Goal: Transaction & Acquisition: Purchase product/service

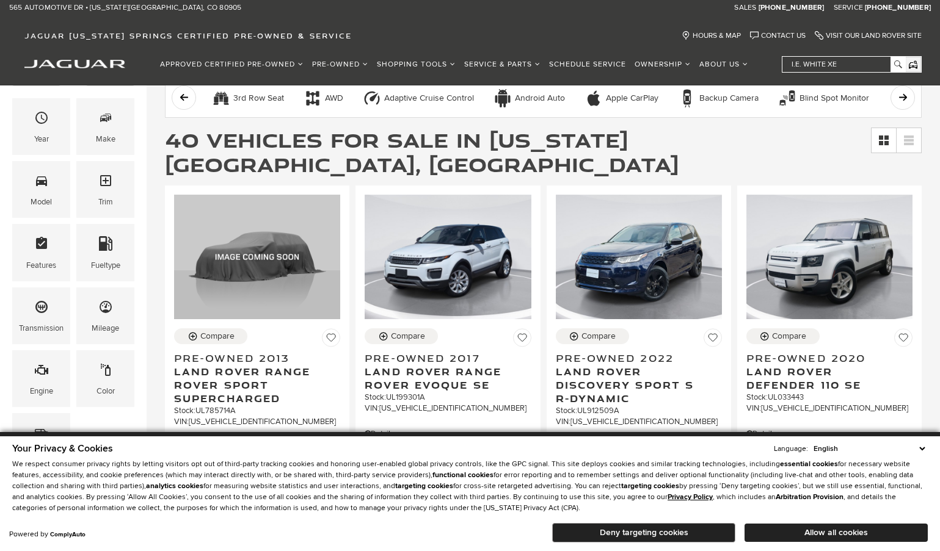
click at [680, 534] on button "Deny targeting cookies" at bounding box center [643, 533] width 183 height 20
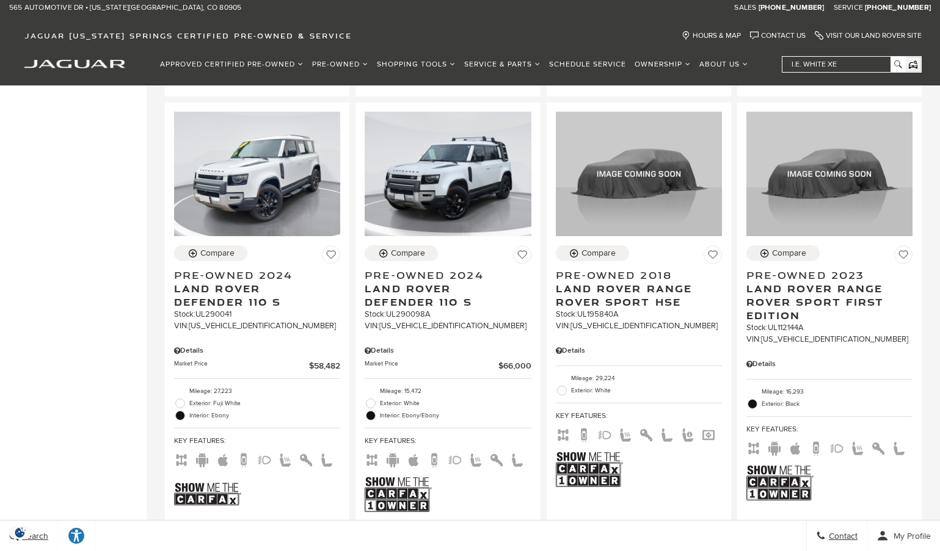
scroll to position [1649, 0]
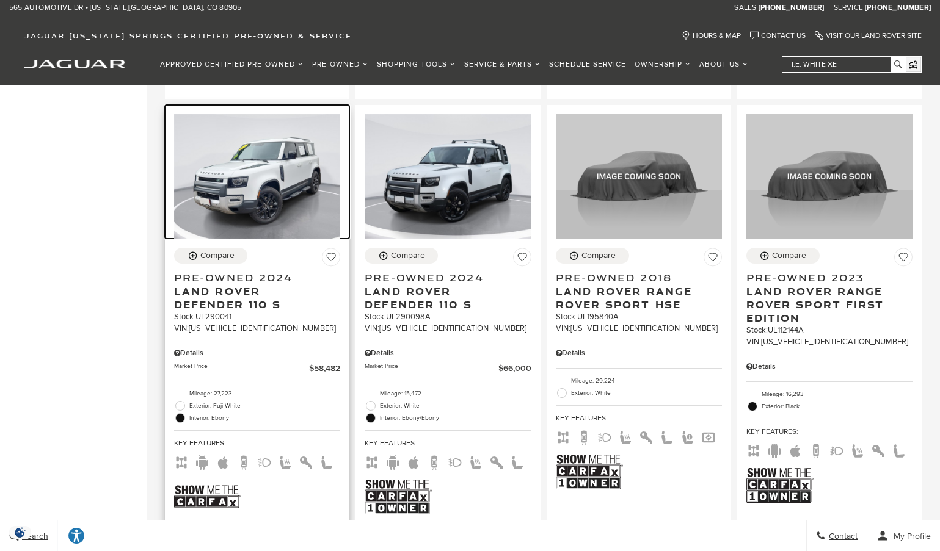
click at [263, 208] on img at bounding box center [257, 176] width 166 height 125
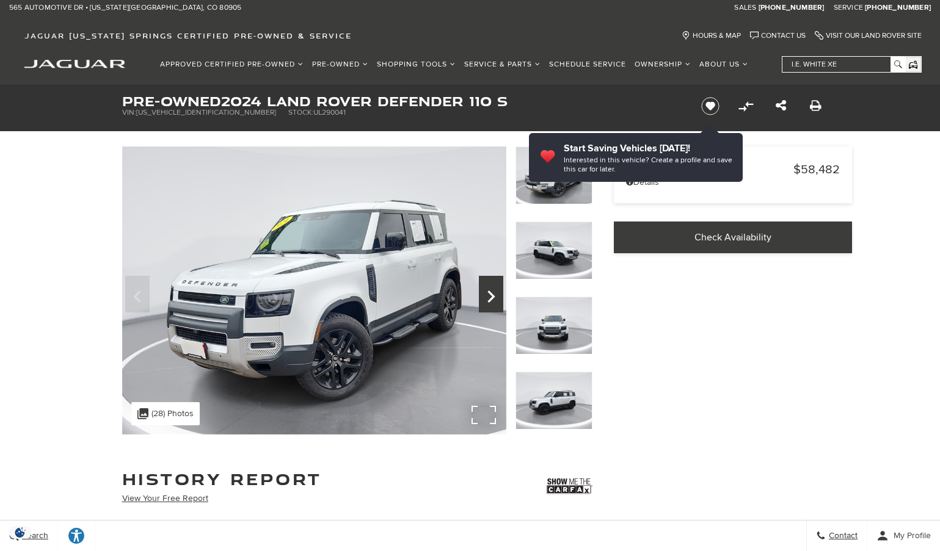
click at [486, 295] on icon "Next" at bounding box center [491, 296] width 24 height 29
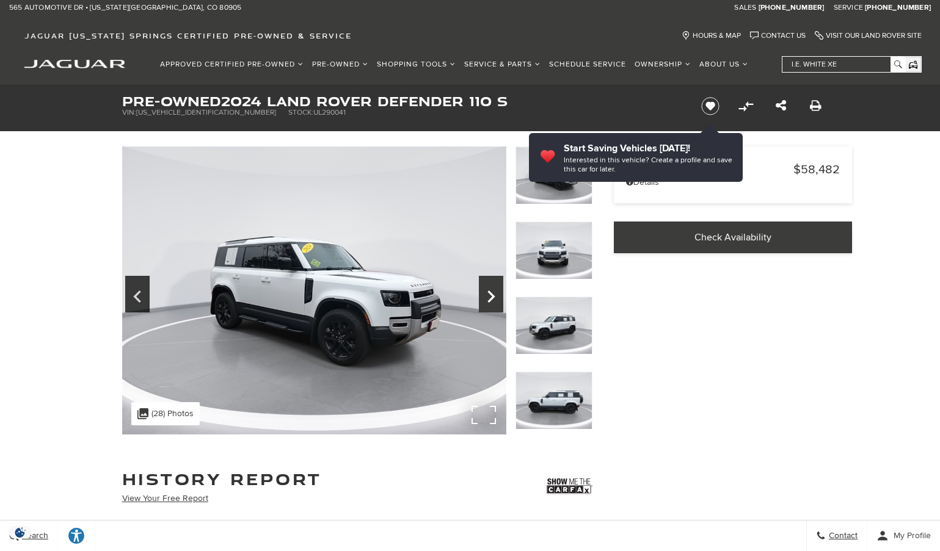
click at [482, 294] on icon "Next" at bounding box center [491, 296] width 24 height 29
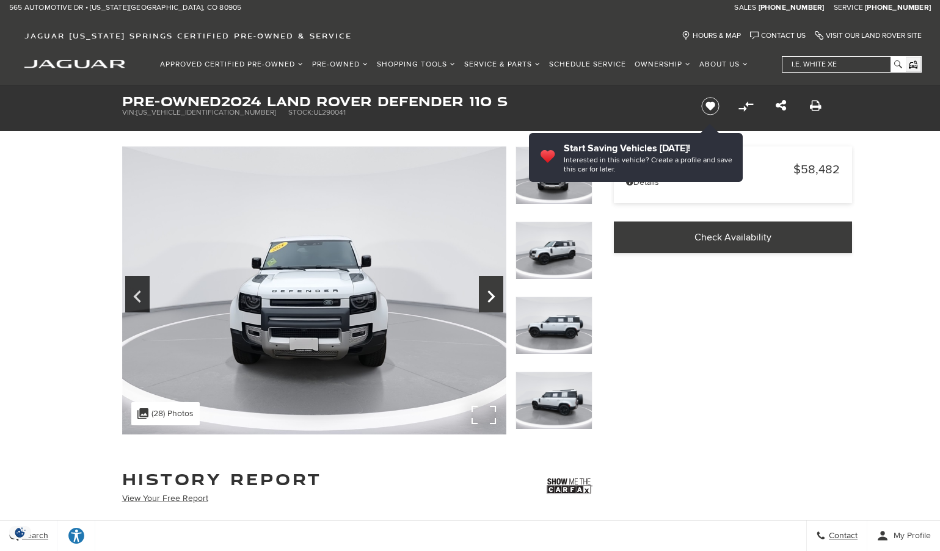
click at [481, 294] on icon "Next" at bounding box center [491, 296] width 24 height 29
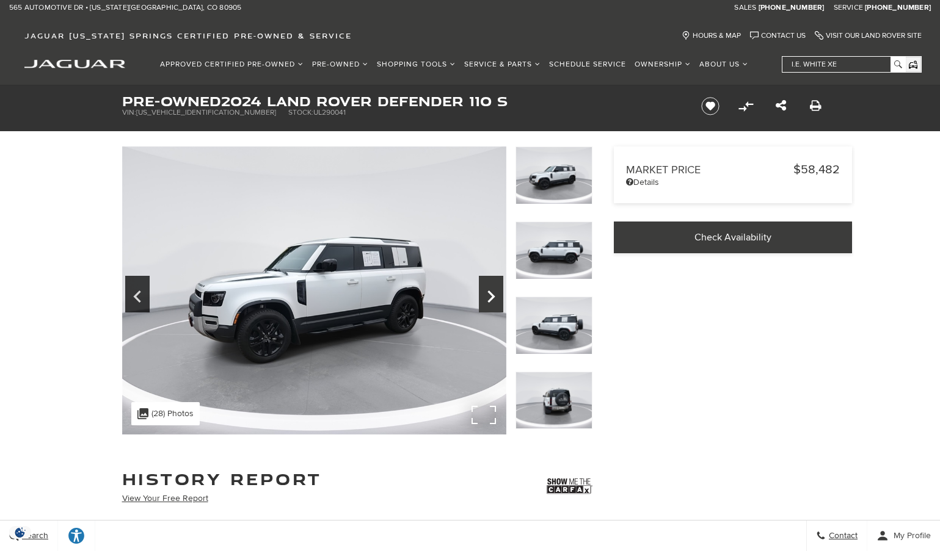
click at [481, 293] on icon "Next" at bounding box center [491, 296] width 24 height 29
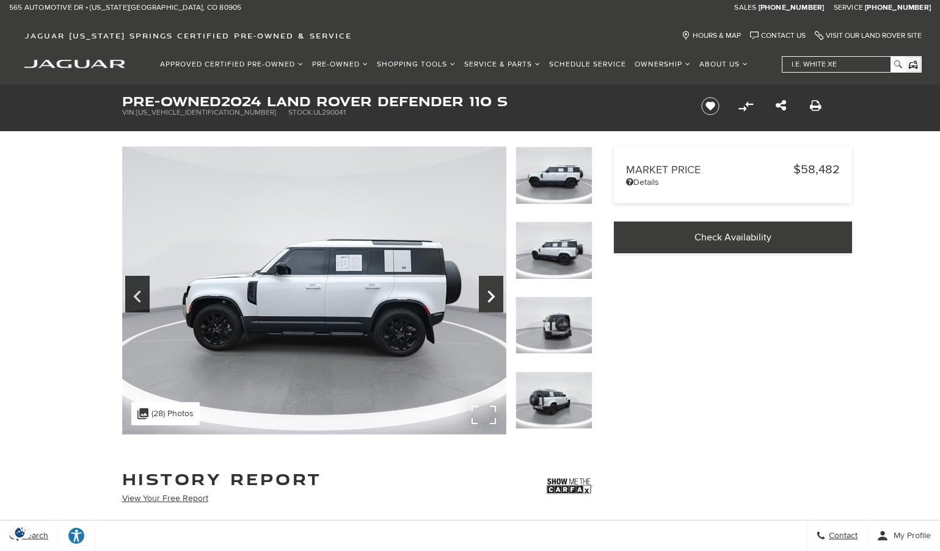
click at [481, 293] on icon "Next" at bounding box center [491, 296] width 24 height 29
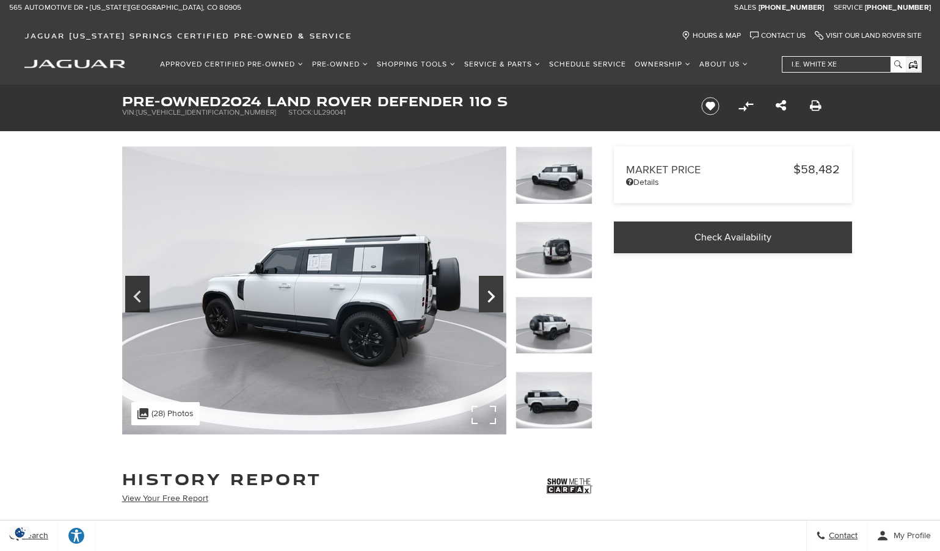
click at [480, 293] on icon "Next" at bounding box center [491, 296] width 24 height 29
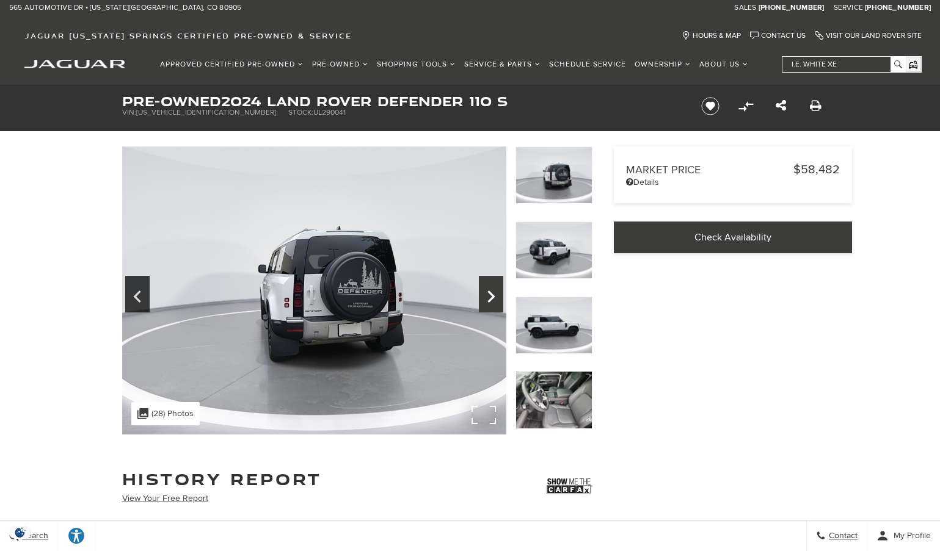
click at [480, 293] on icon "Next" at bounding box center [491, 296] width 24 height 29
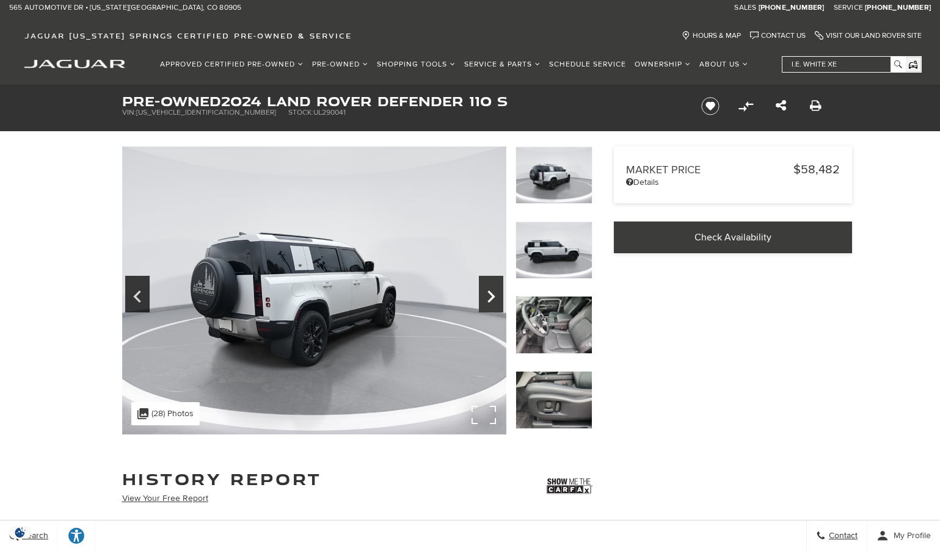
click at [480, 293] on icon "Next" at bounding box center [491, 296] width 24 height 29
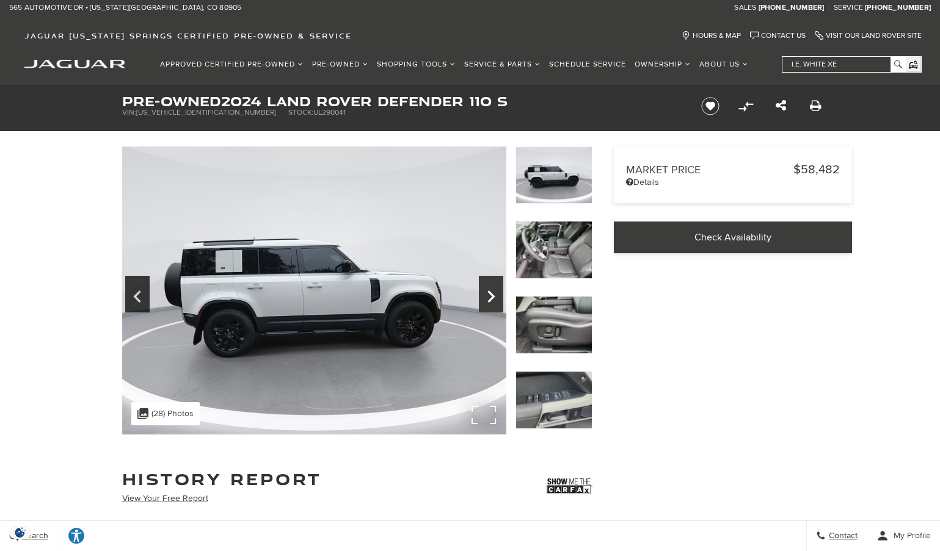
click at [480, 293] on icon "Next" at bounding box center [491, 296] width 24 height 29
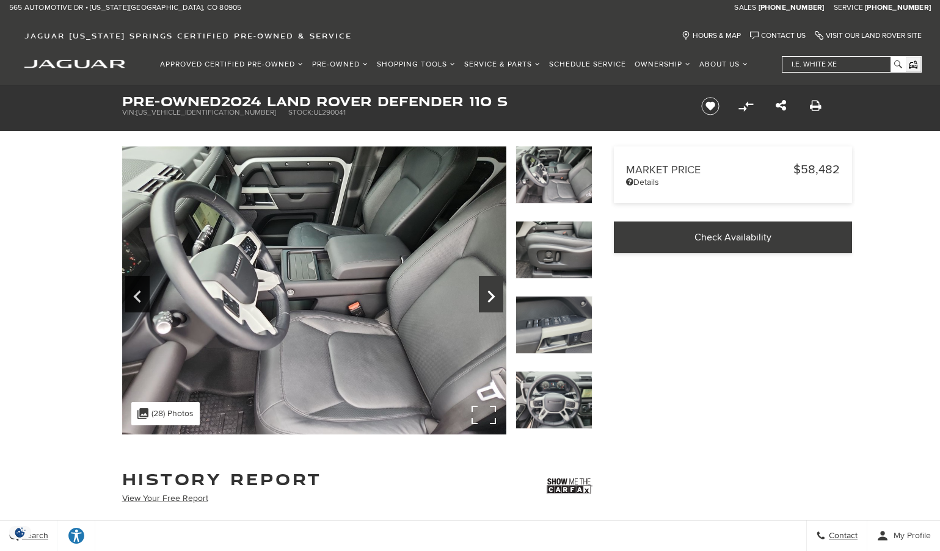
click at [479, 292] on icon "Next" at bounding box center [491, 296] width 24 height 29
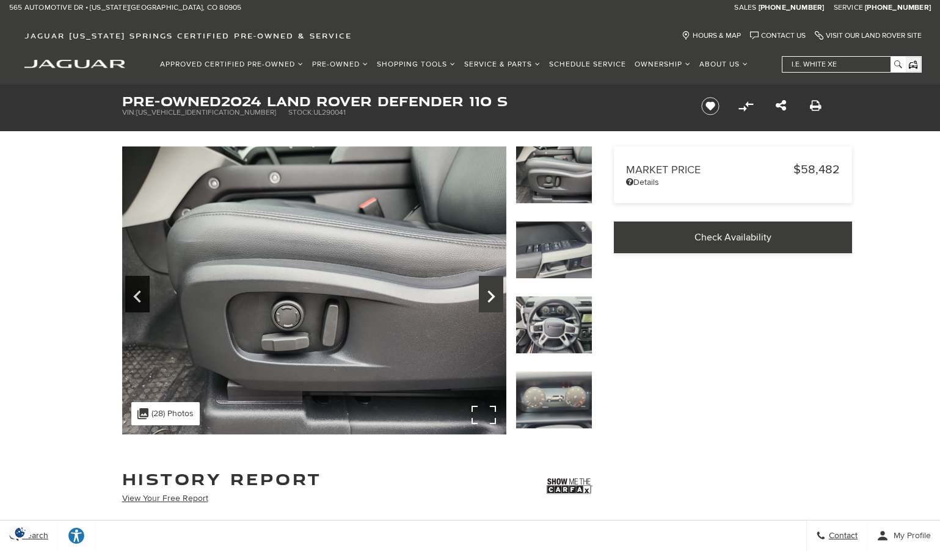
click at [484, 293] on icon "Next" at bounding box center [491, 296] width 24 height 29
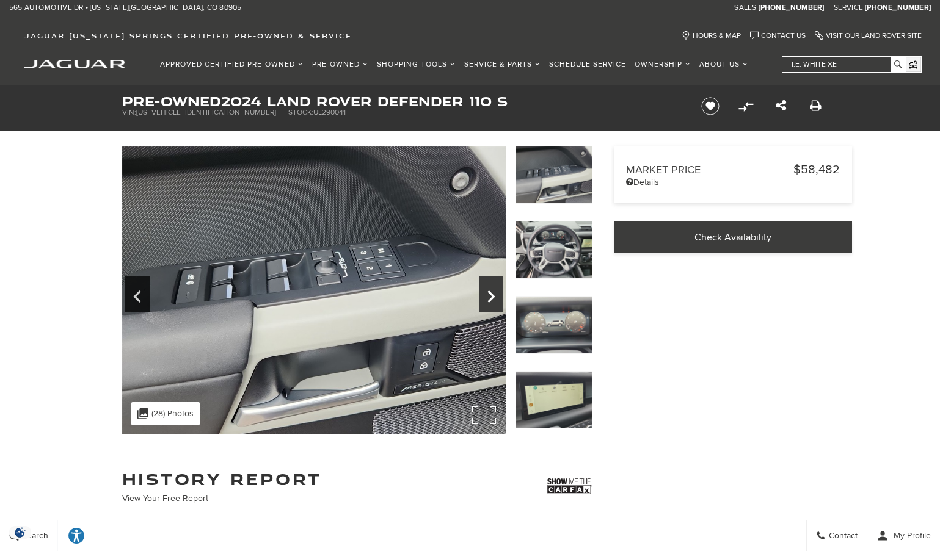
click at [482, 293] on icon "Next" at bounding box center [491, 296] width 24 height 29
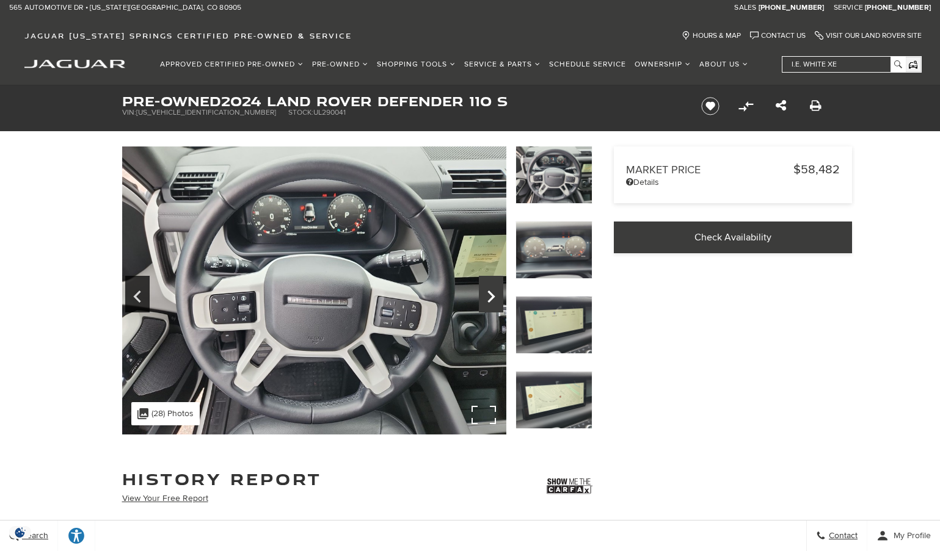
click at [481, 293] on icon "Next" at bounding box center [491, 296] width 24 height 29
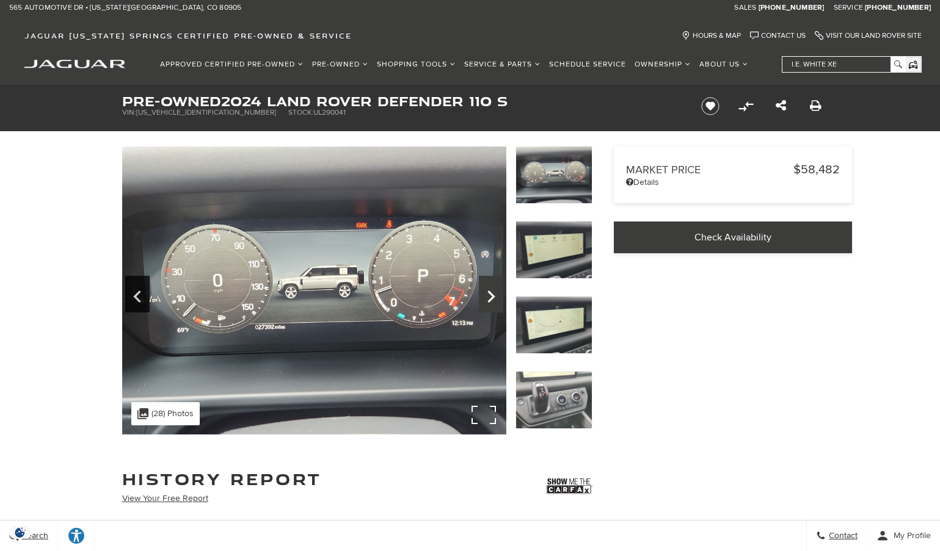
click at [488, 296] on icon "Next" at bounding box center [491, 296] width 24 height 29
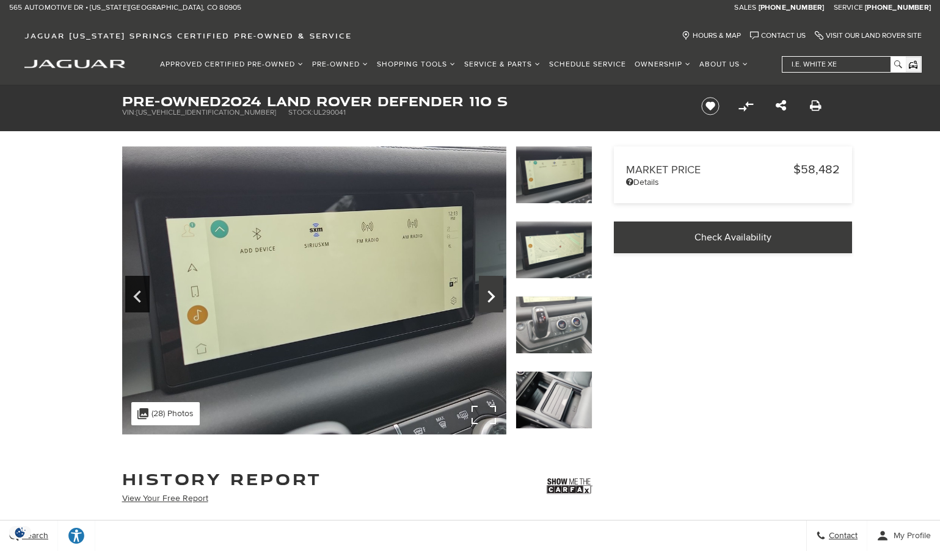
click at [487, 296] on icon "Next" at bounding box center [491, 296] width 24 height 29
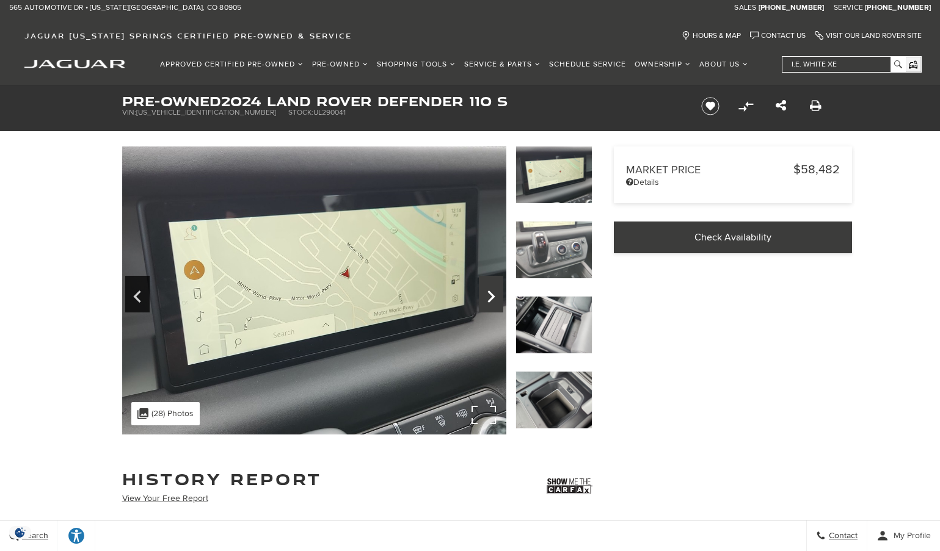
click at [487, 296] on icon "Next" at bounding box center [491, 296] width 24 height 29
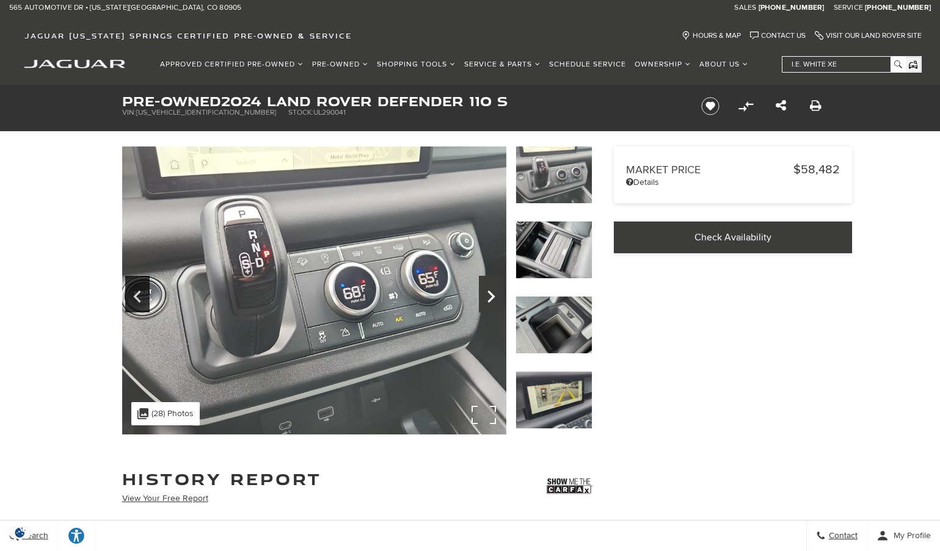
click at [484, 296] on icon "Next" at bounding box center [491, 296] width 24 height 29
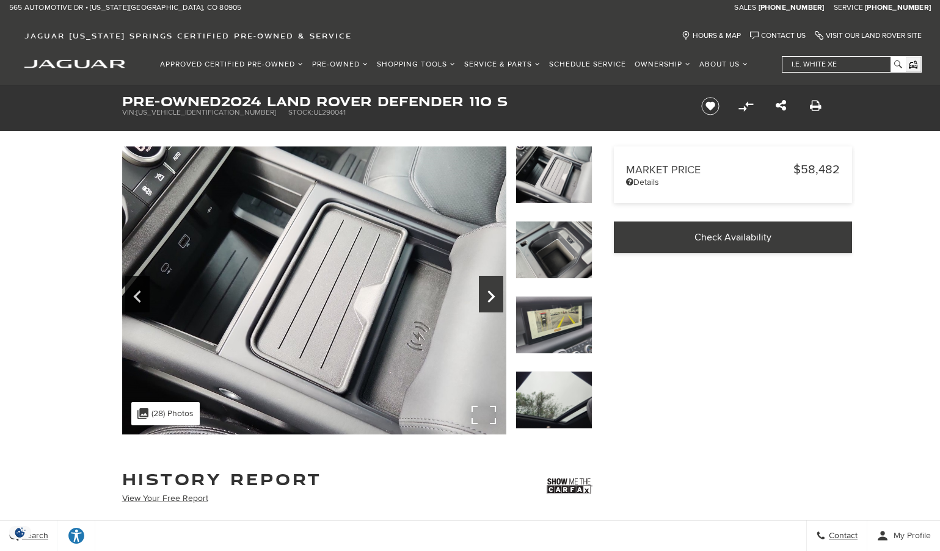
click at [484, 296] on icon "Next" at bounding box center [491, 296] width 24 height 29
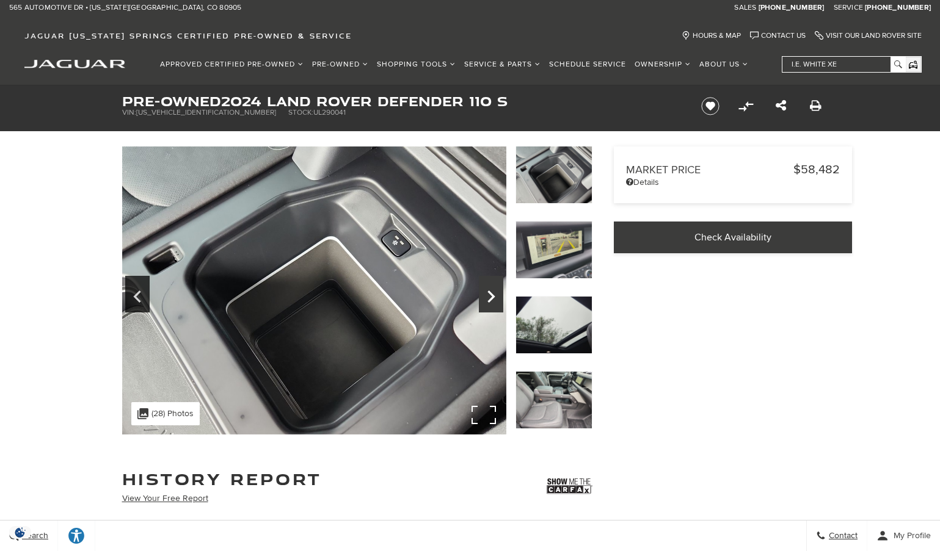
click at [484, 296] on icon "Next" at bounding box center [491, 296] width 24 height 29
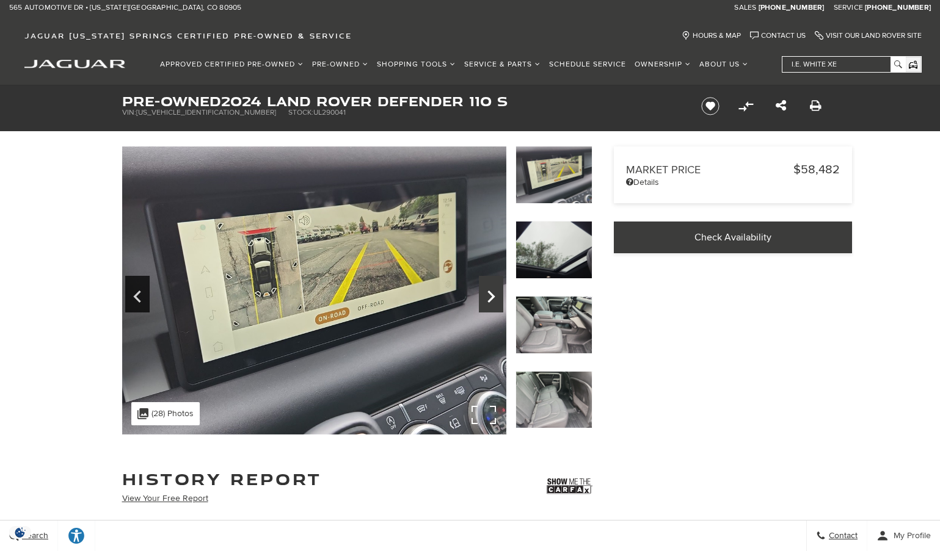
click at [484, 296] on icon "Next" at bounding box center [491, 296] width 24 height 29
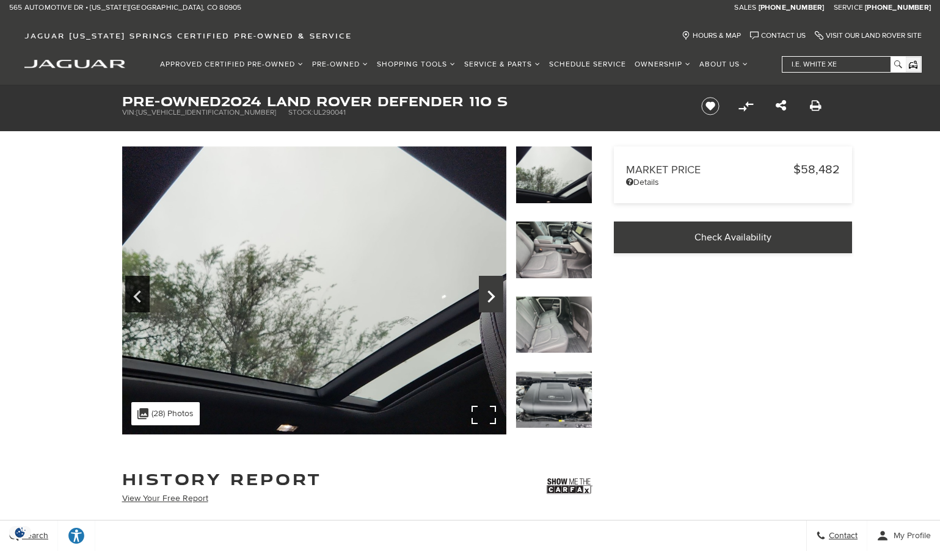
click at [484, 296] on icon "Next" at bounding box center [491, 296] width 24 height 29
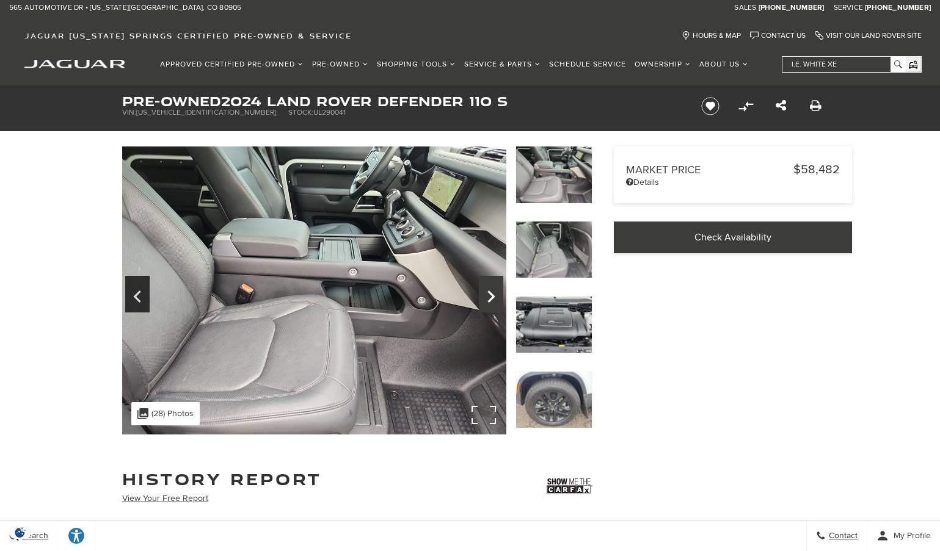
click at [484, 296] on icon "Next" at bounding box center [491, 296] width 24 height 29
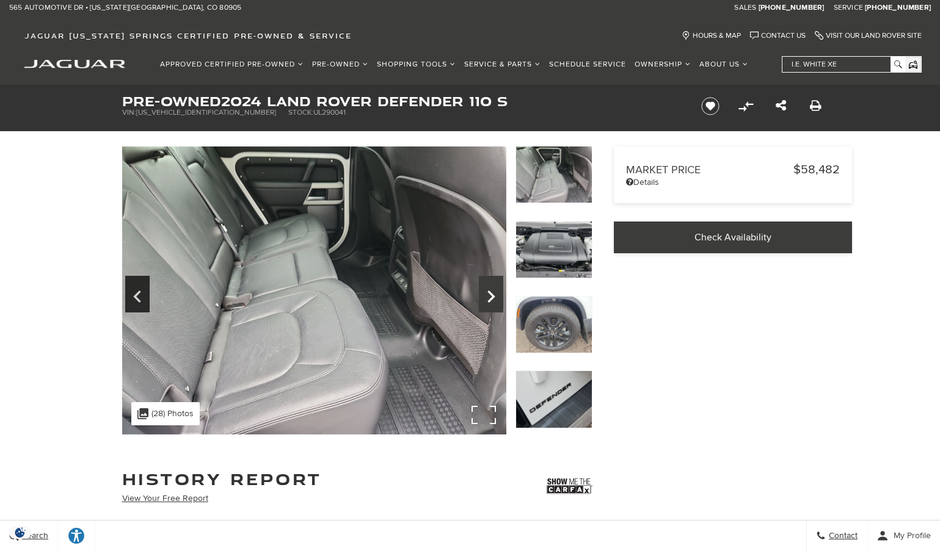
click at [484, 296] on icon "Next" at bounding box center [491, 296] width 24 height 29
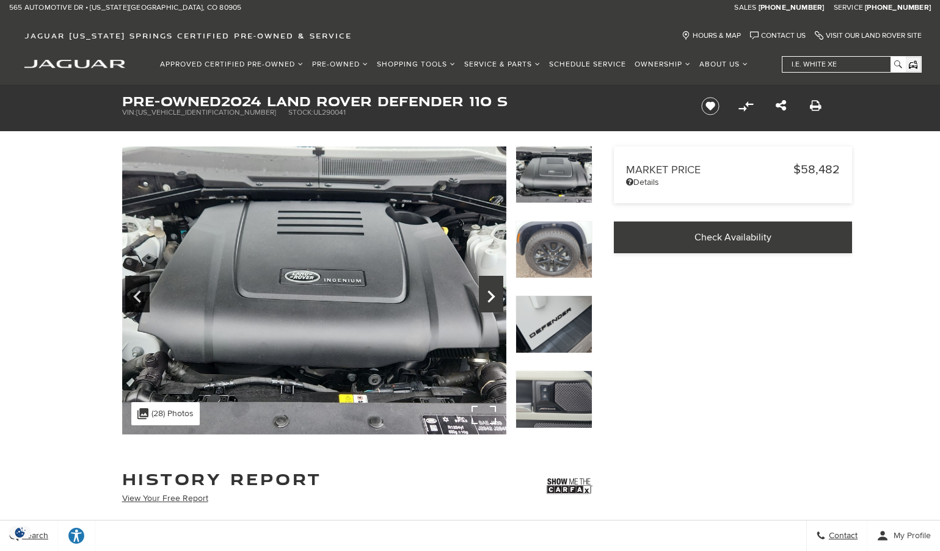
click at [484, 296] on icon "Next" at bounding box center [491, 296] width 24 height 29
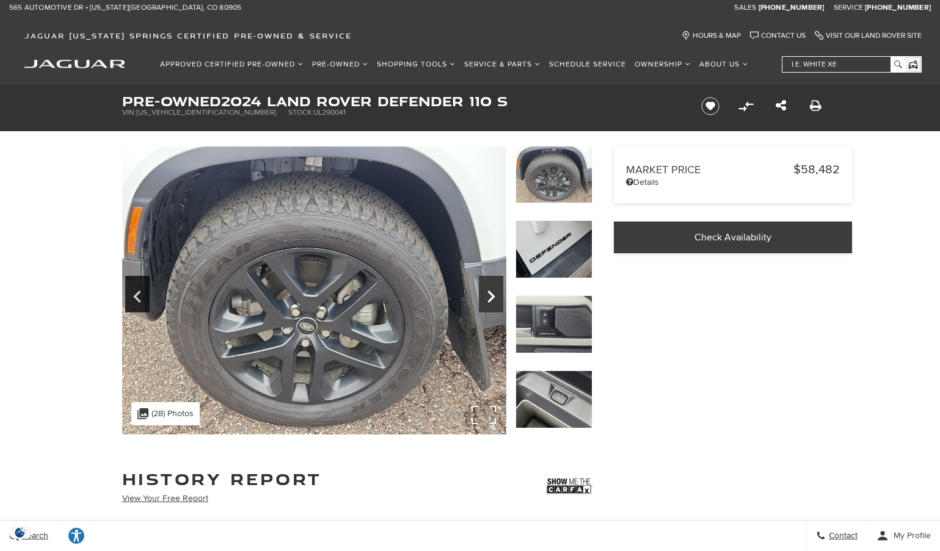
click at [484, 296] on icon "Next" at bounding box center [491, 296] width 24 height 29
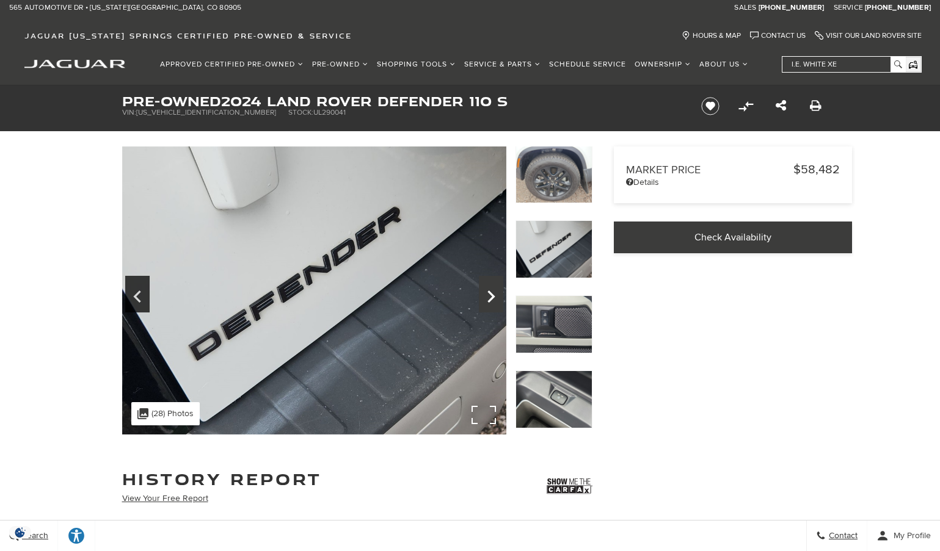
click at [484, 296] on icon "Next" at bounding box center [491, 296] width 24 height 29
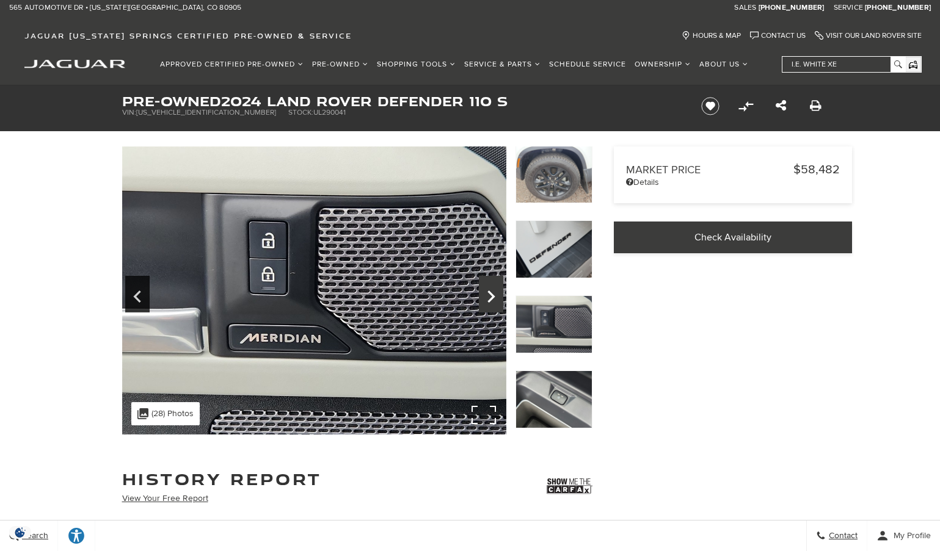
click at [484, 296] on icon "Next" at bounding box center [491, 296] width 24 height 29
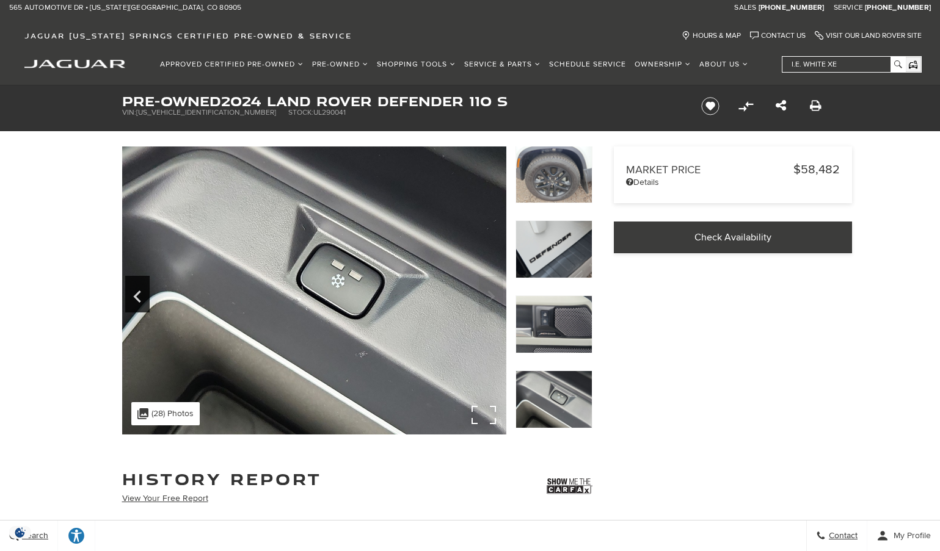
click at [484, 296] on img at bounding box center [314, 291] width 384 height 288
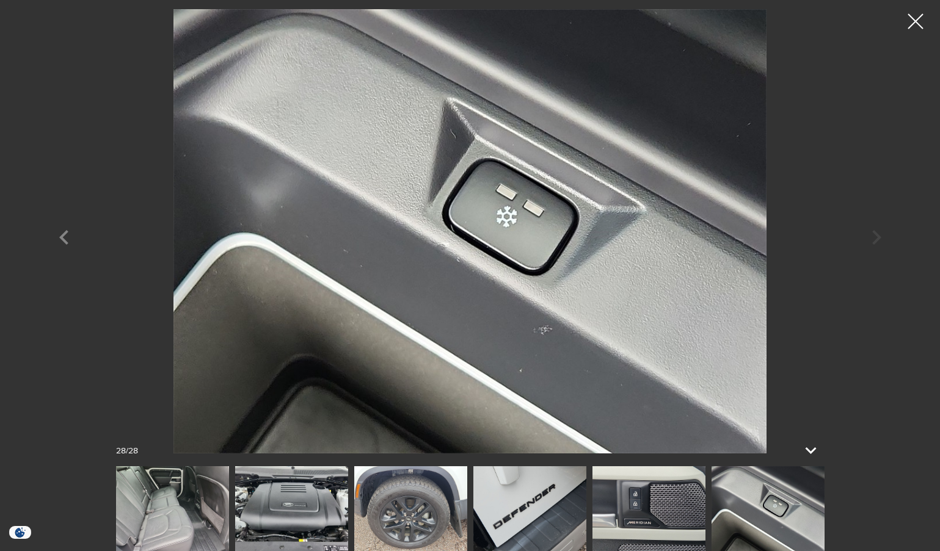
click at [919, 21] on div at bounding box center [915, 21] width 31 height 31
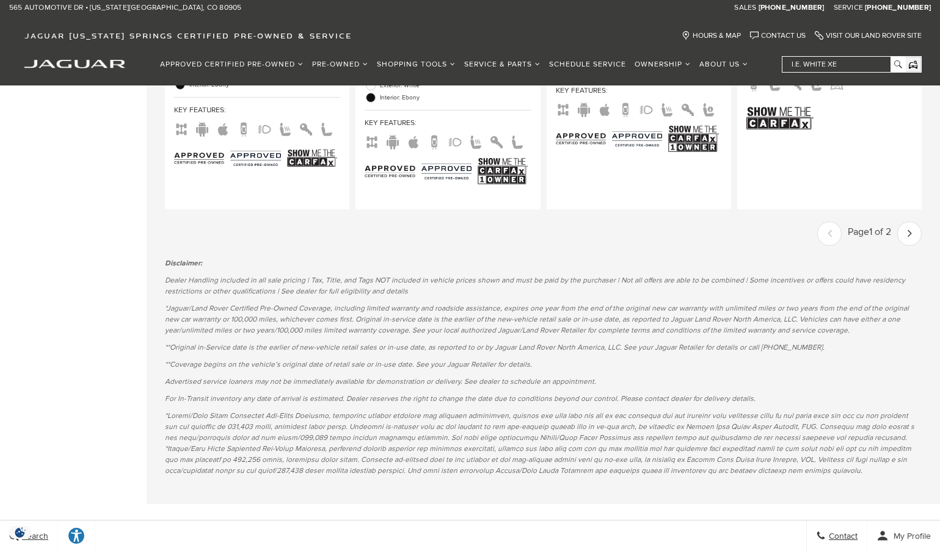
scroll to position [2382, 0]
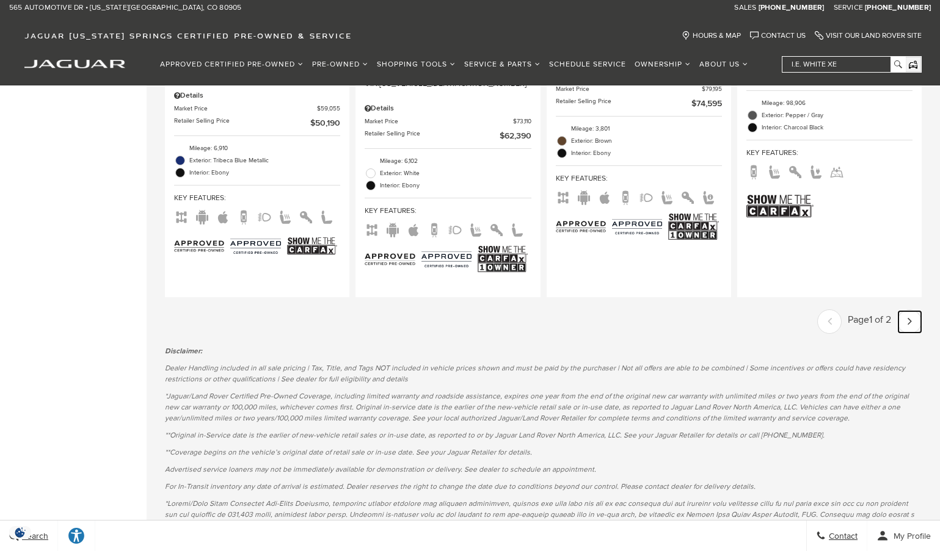
click at [912, 313] on icon "next page" at bounding box center [910, 321] width 4 height 20
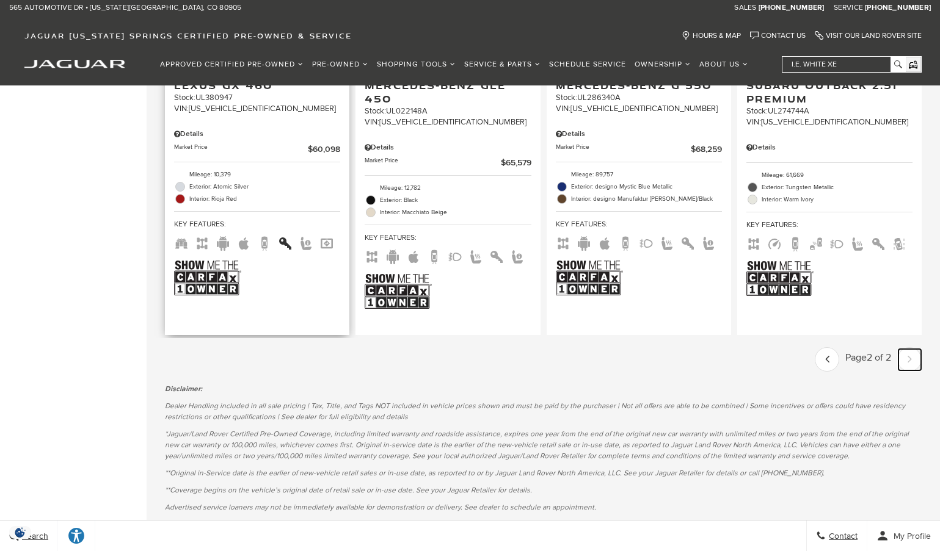
scroll to position [2199, 0]
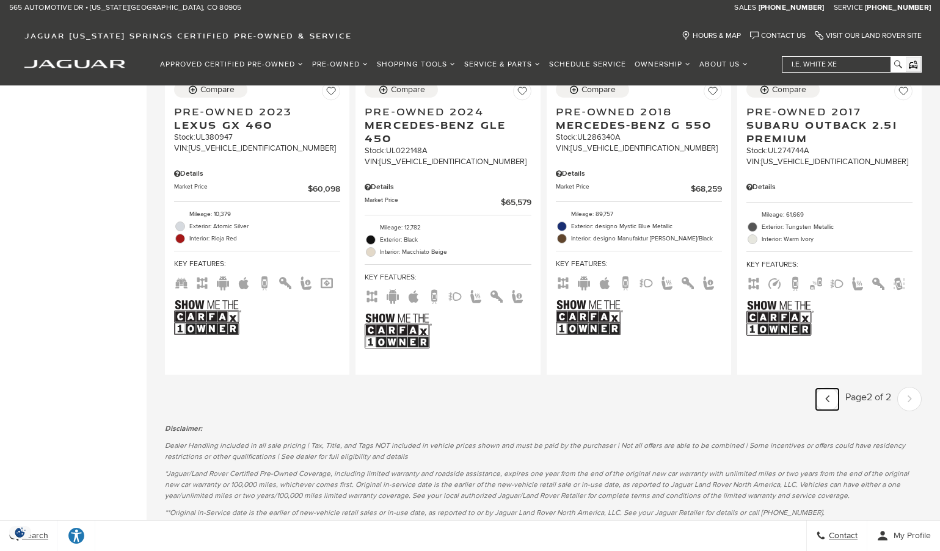
click at [829, 389] on link "Last - Page" at bounding box center [827, 399] width 23 height 21
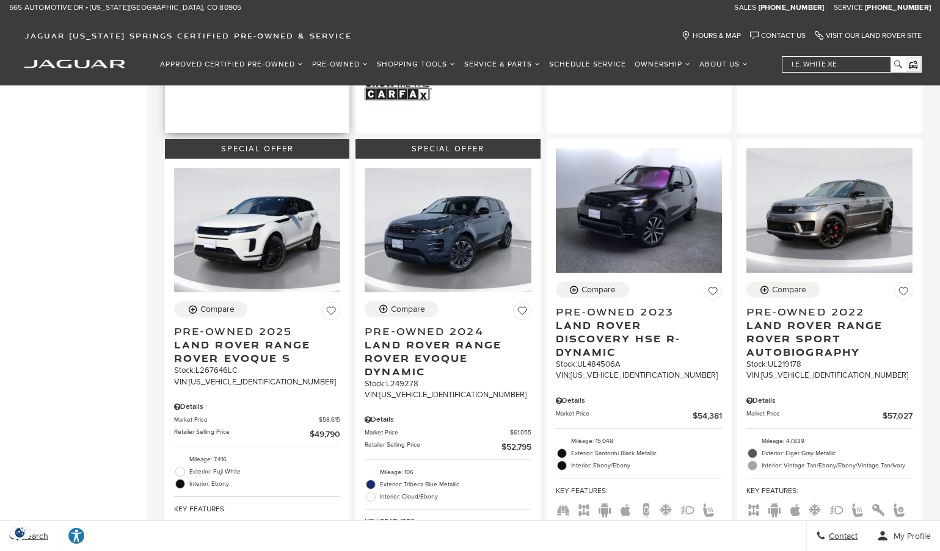
scroll to position [1160, 0]
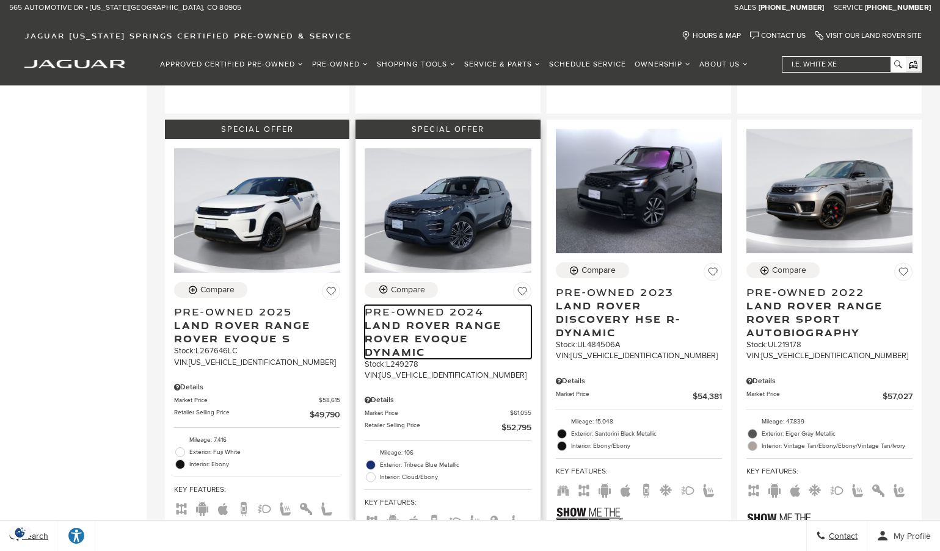
click at [402, 305] on span "Pre-Owned 2024" at bounding box center [443, 311] width 157 height 13
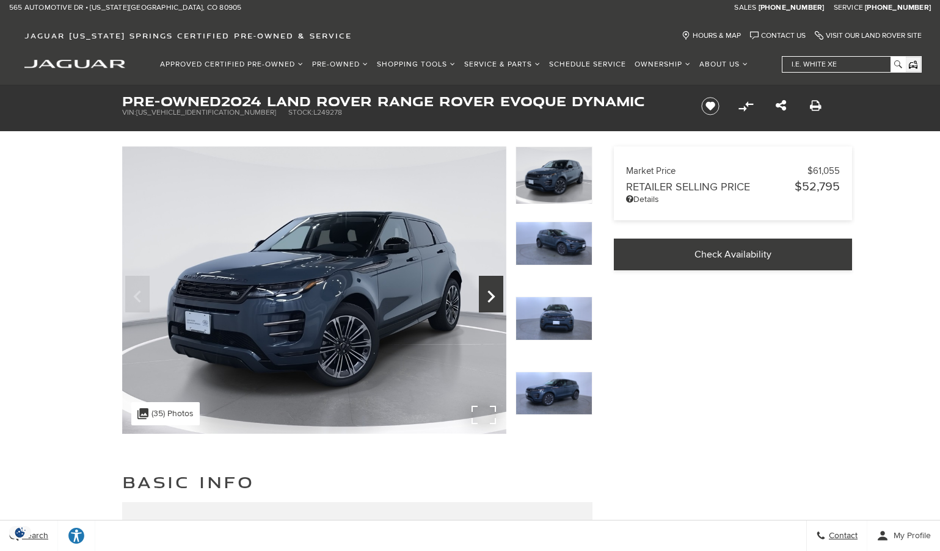
click at [488, 295] on icon "Next" at bounding box center [491, 296] width 24 height 29
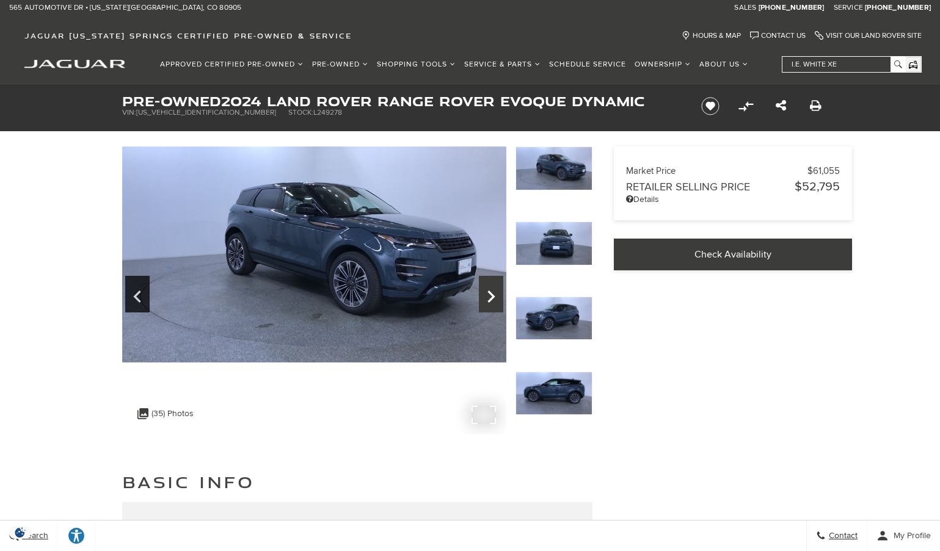
click at [488, 295] on icon "Next" at bounding box center [491, 296] width 24 height 29
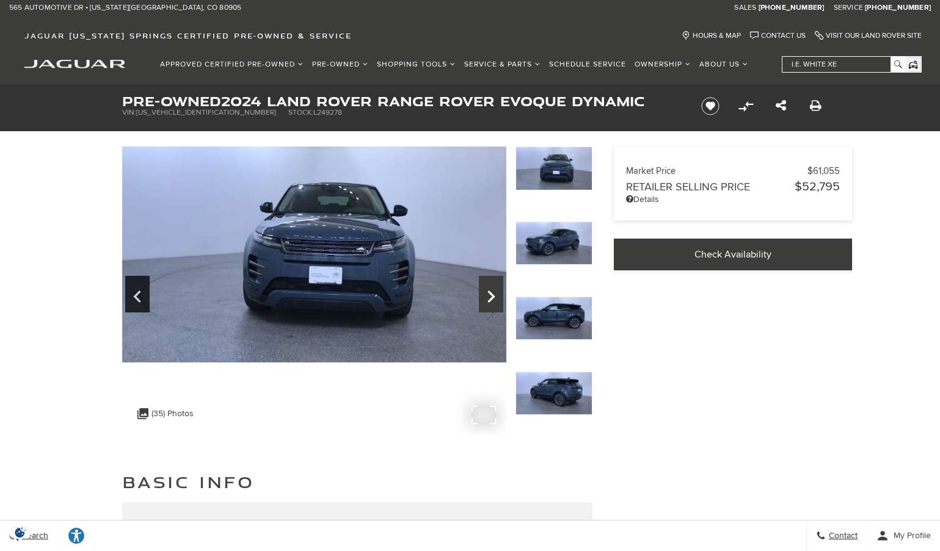
click at [488, 295] on icon "Next" at bounding box center [491, 296] width 24 height 29
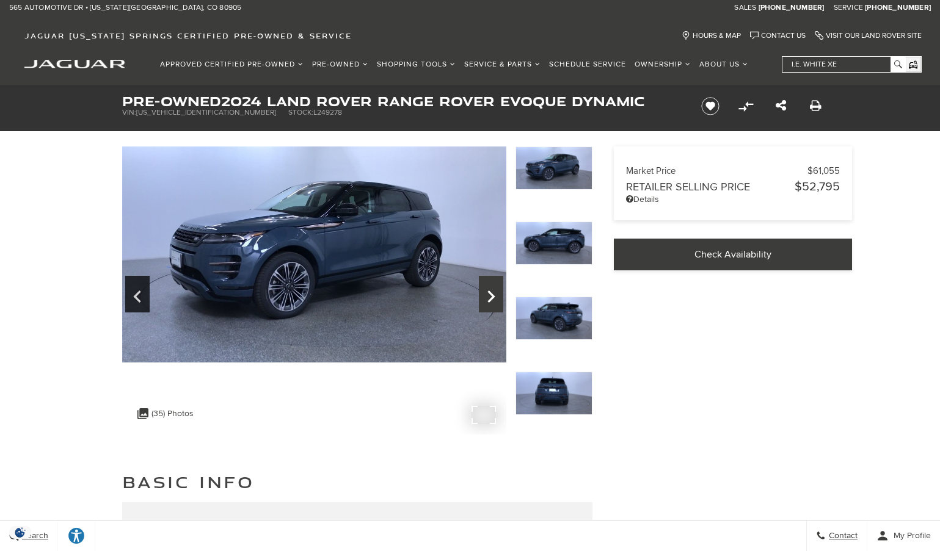
click at [488, 295] on icon "Next" at bounding box center [491, 296] width 24 height 29
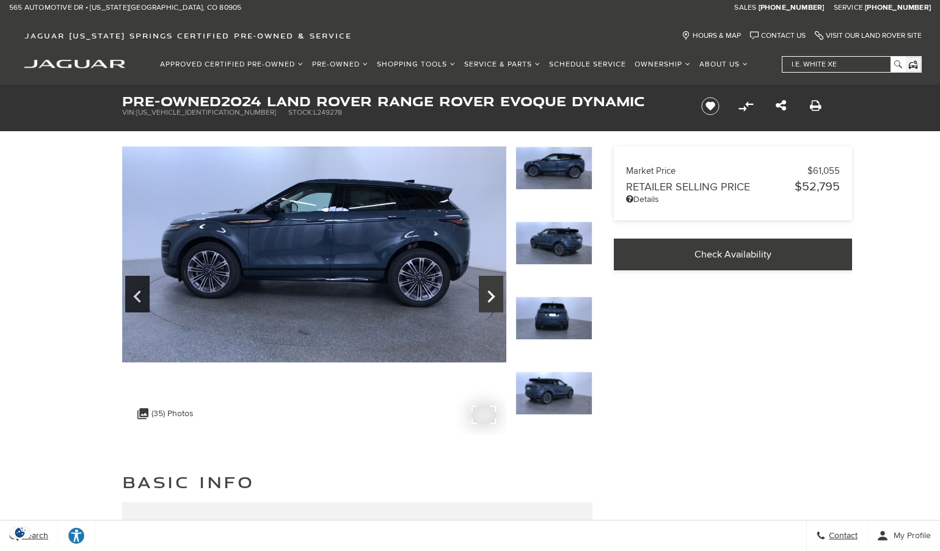
click at [488, 295] on icon "Next" at bounding box center [491, 296] width 24 height 29
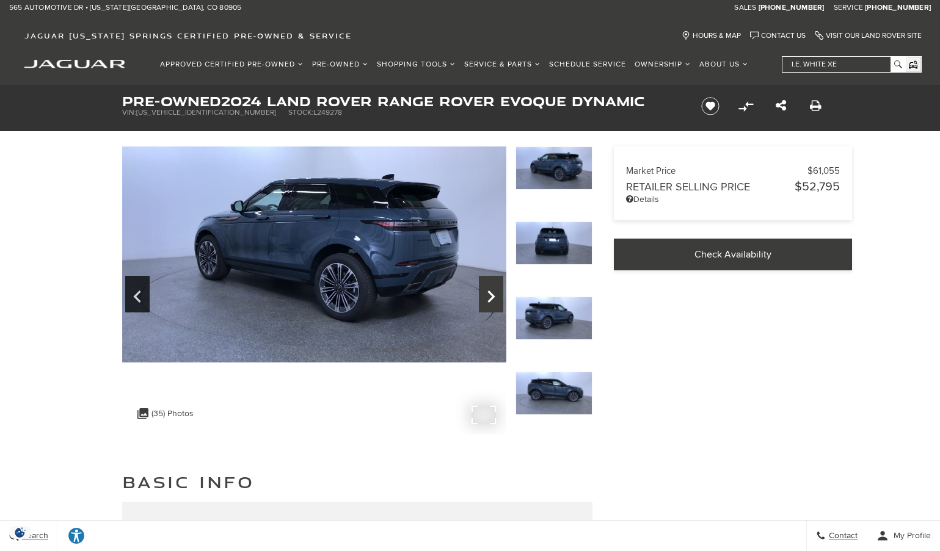
click at [488, 295] on icon "Next" at bounding box center [491, 296] width 24 height 29
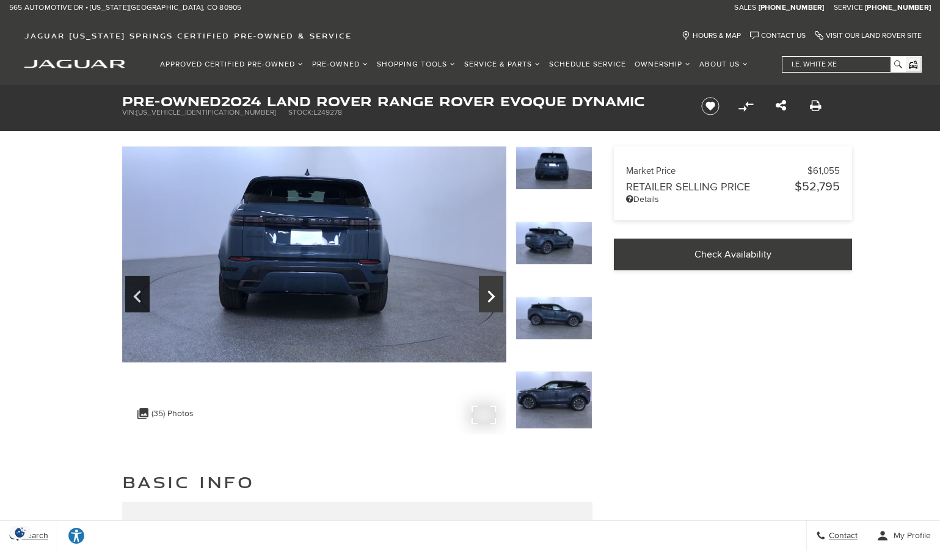
click at [488, 295] on icon "Next" at bounding box center [491, 296] width 24 height 29
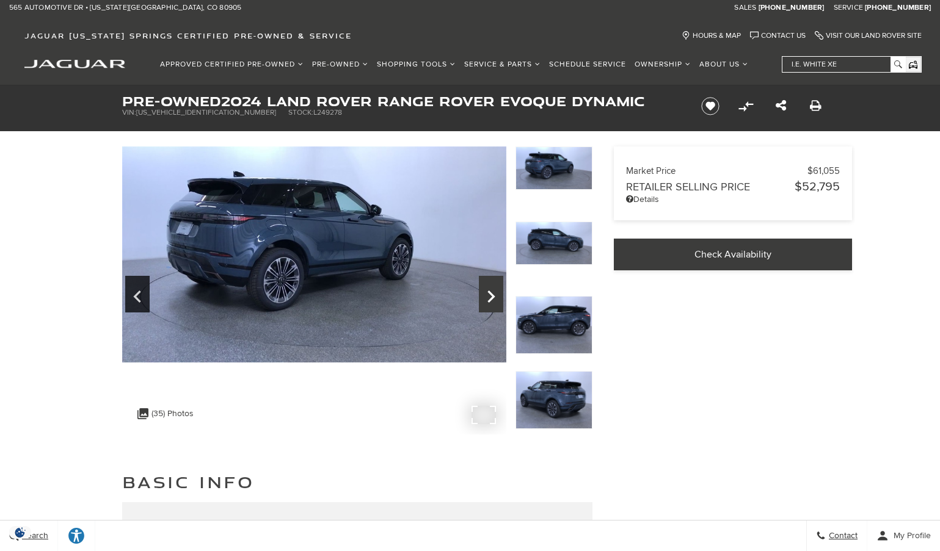
click at [488, 295] on icon "Next" at bounding box center [491, 296] width 24 height 29
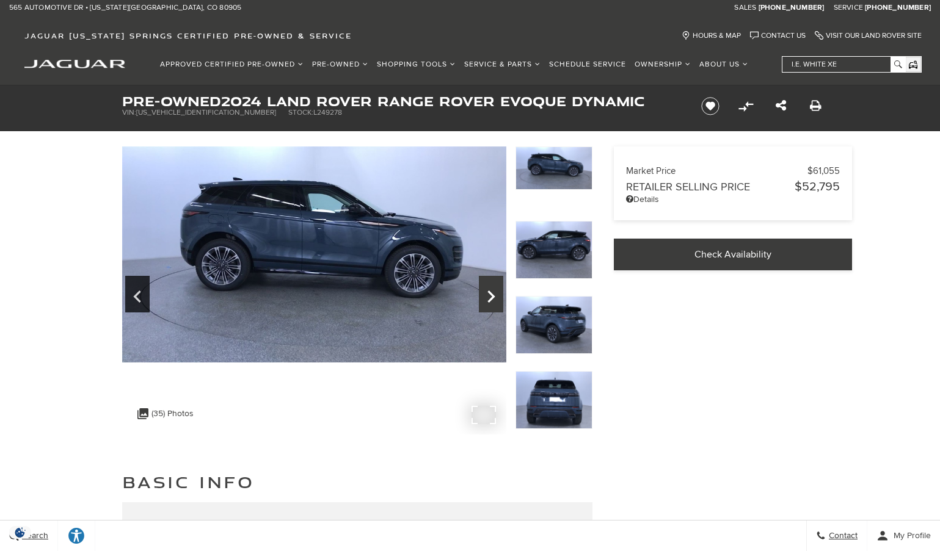
click at [488, 295] on icon "Next" at bounding box center [491, 296] width 24 height 29
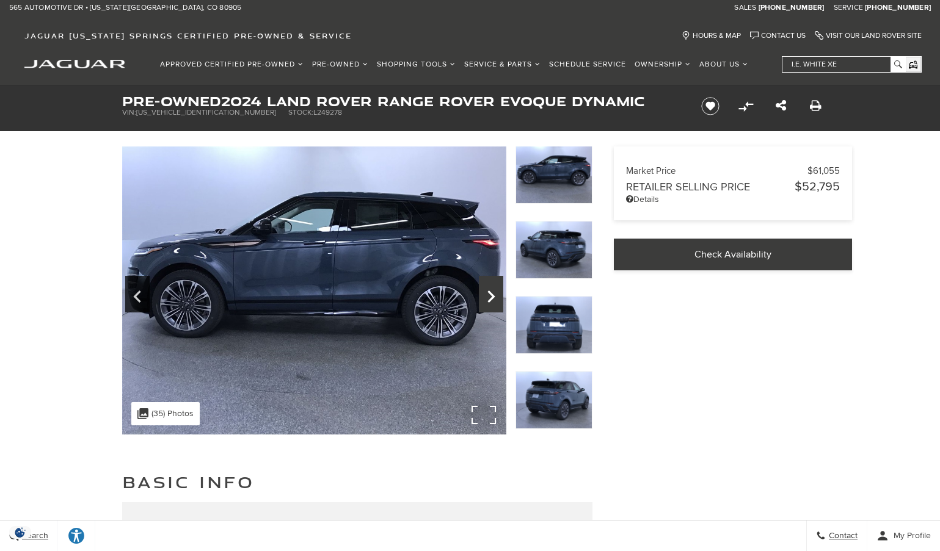
click at [488, 295] on icon "Next" at bounding box center [491, 296] width 24 height 29
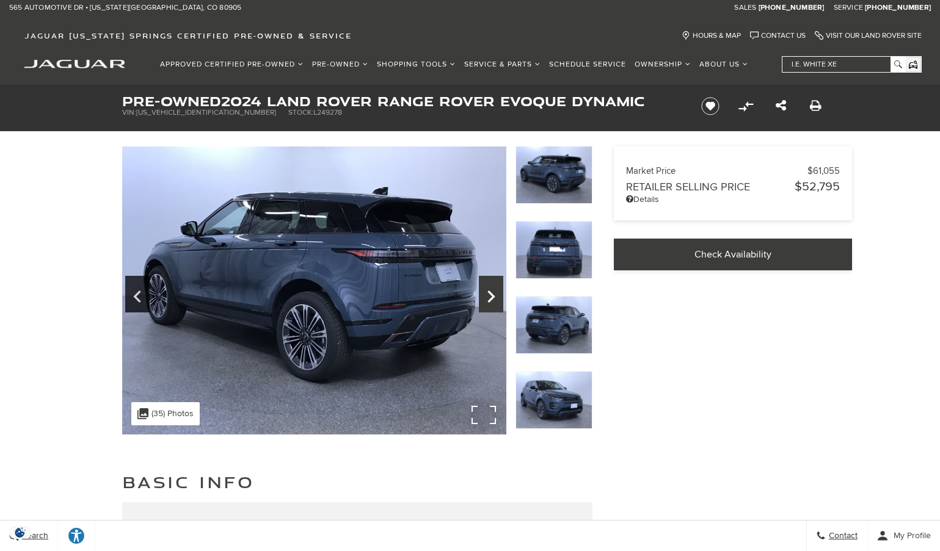
click at [488, 295] on icon "Next" at bounding box center [491, 296] width 24 height 29
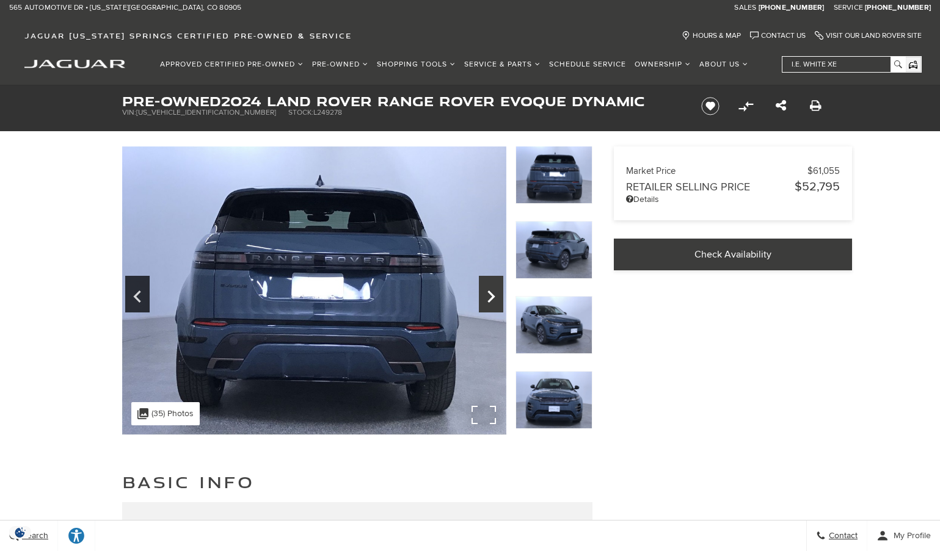
click at [488, 295] on icon "Next" at bounding box center [491, 296] width 24 height 29
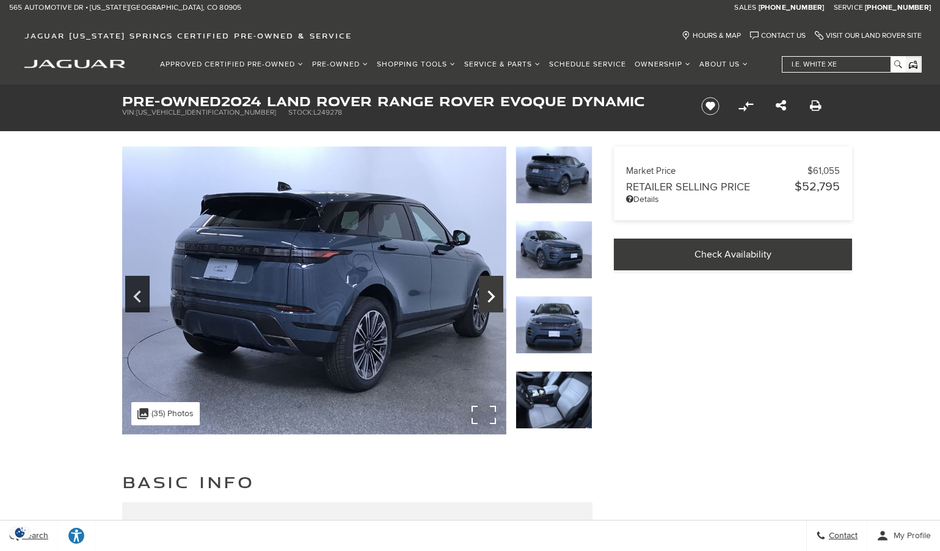
click at [488, 295] on icon "Next" at bounding box center [491, 296] width 24 height 29
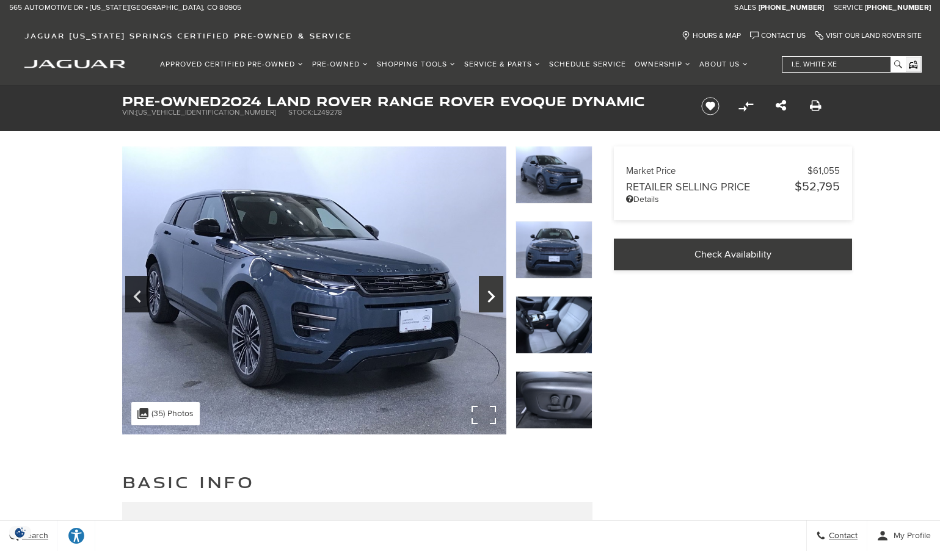
click at [488, 295] on icon "Next" at bounding box center [491, 296] width 24 height 29
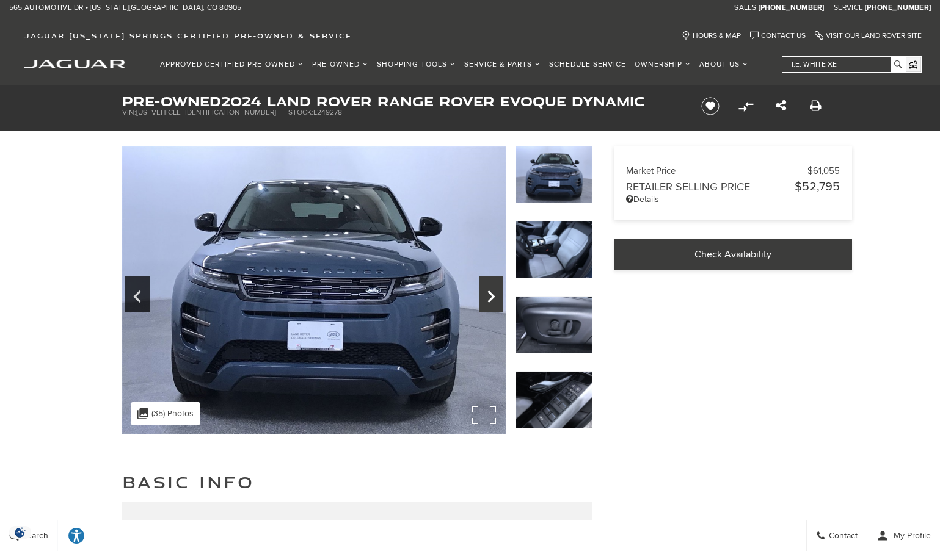
click at [488, 295] on icon "Next" at bounding box center [491, 296] width 24 height 29
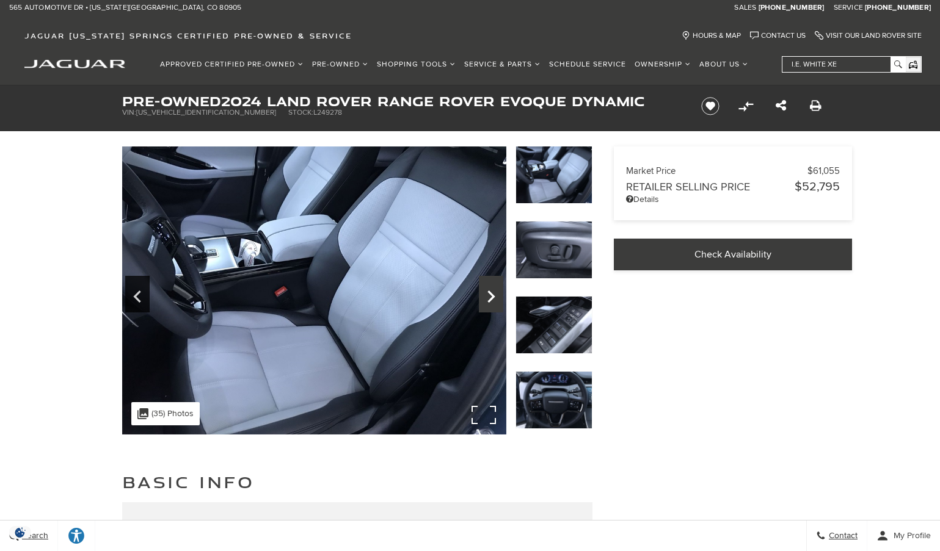
click at [488, 295] on icon "Next" at bounding box center [491, 296] width 24 height 29
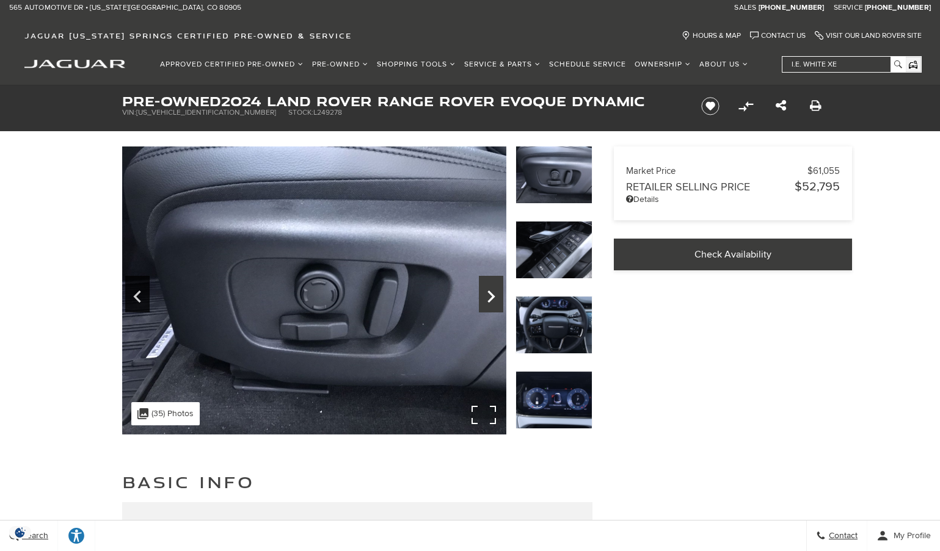
click at [488, 295] on icon "Next" at bounding box center [491, 296] width 24 height 29
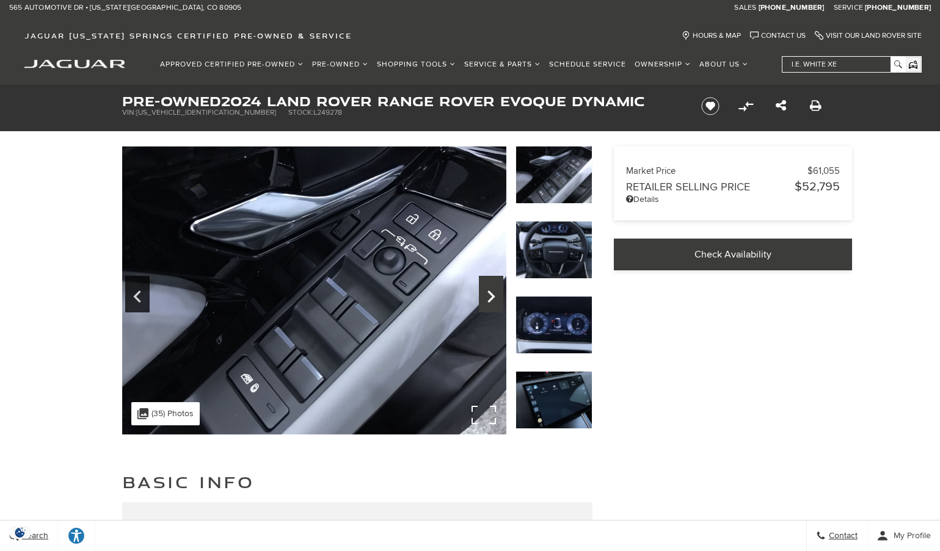
click at [488, 295] on icon "Next" at bounding box center [491, 296] width 24 height 29
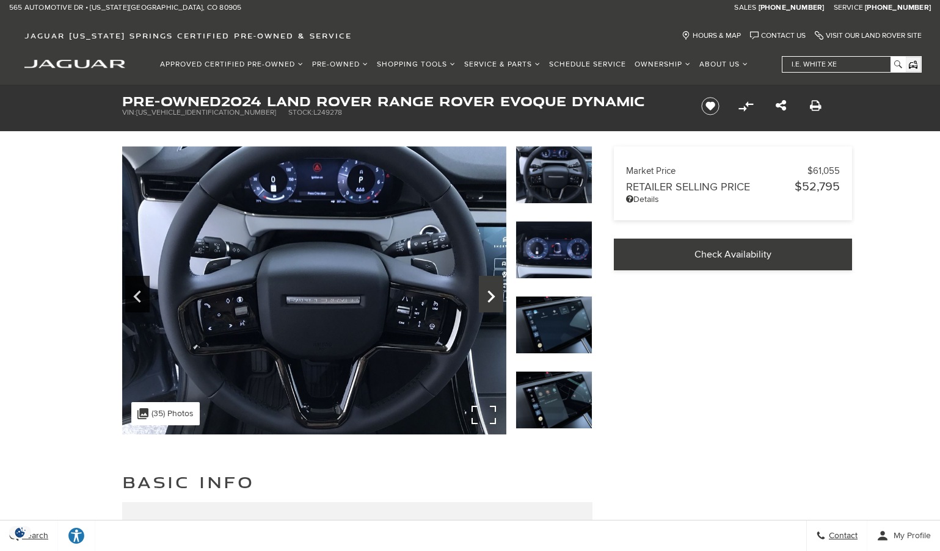
click at [488, 295] on icon "Next" at bounding box center [491, 296] width 24 height 29
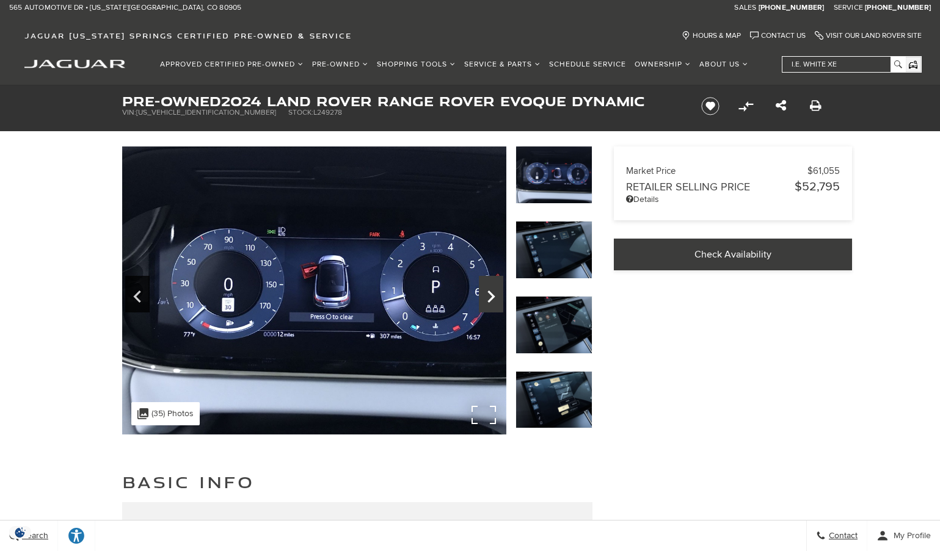
click at [488, 295] on icon "Next" at bounding box center [491, 296] width 24 height 29
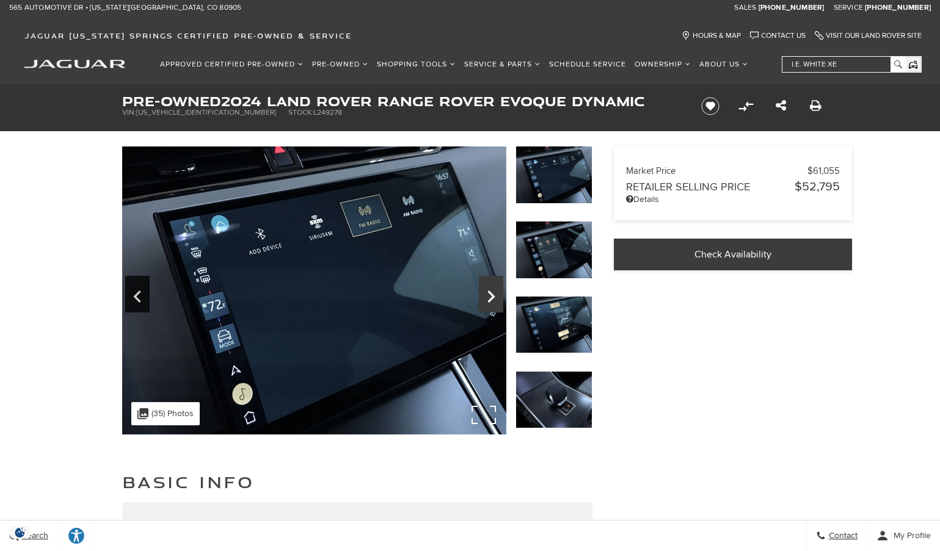
click at [488, 295] on icon "Next" at bounding box center [491, 296] width 24 height 29
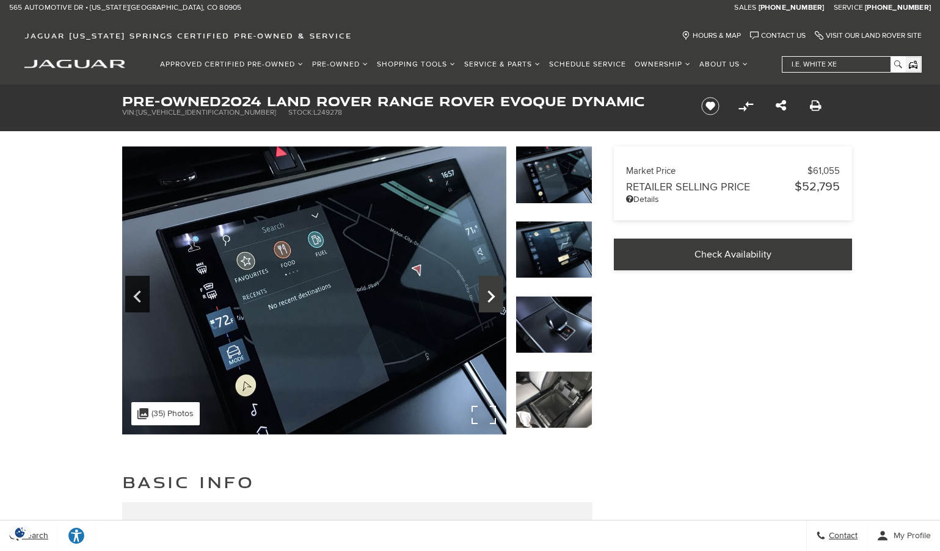
click at [488, 295] on icon "Next" at bounding box center [491, 296] width 24 height 29
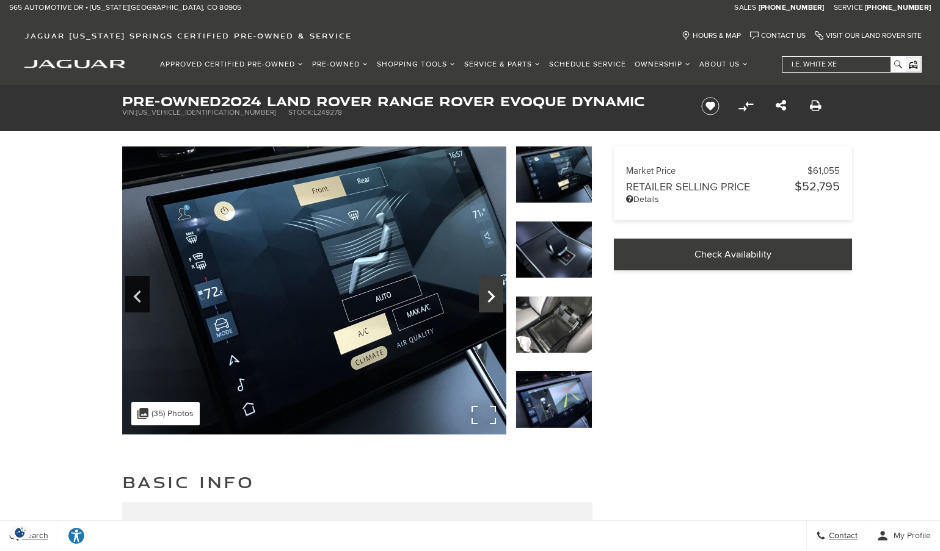
click at [487, 295] on icon "Next" at bounding box center [491, 296] width 24 height 29
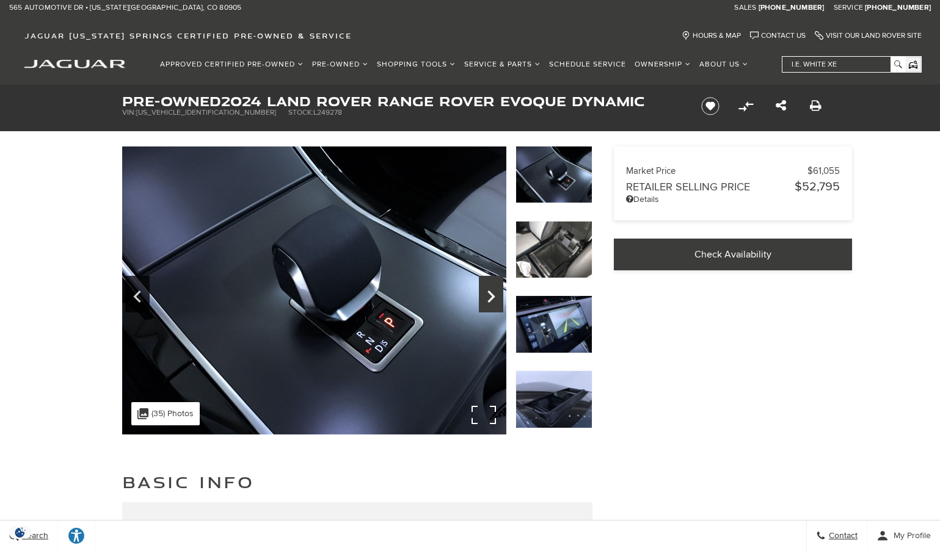
click at [487, 295] on icon "Next" at bounding box center [491, 296] width 24 height 29
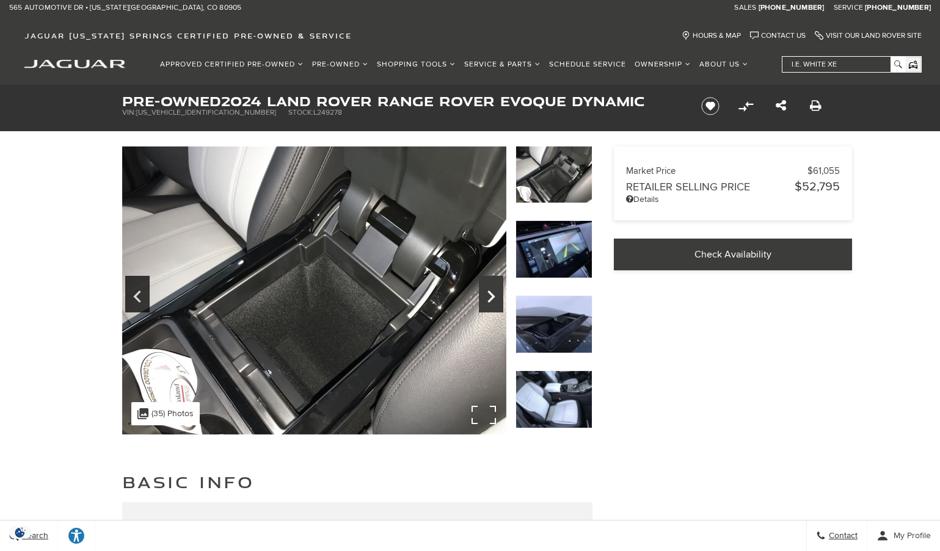
click at [487, 295] on icon "Next" at bounding box center [491, 296] width 24 height 29
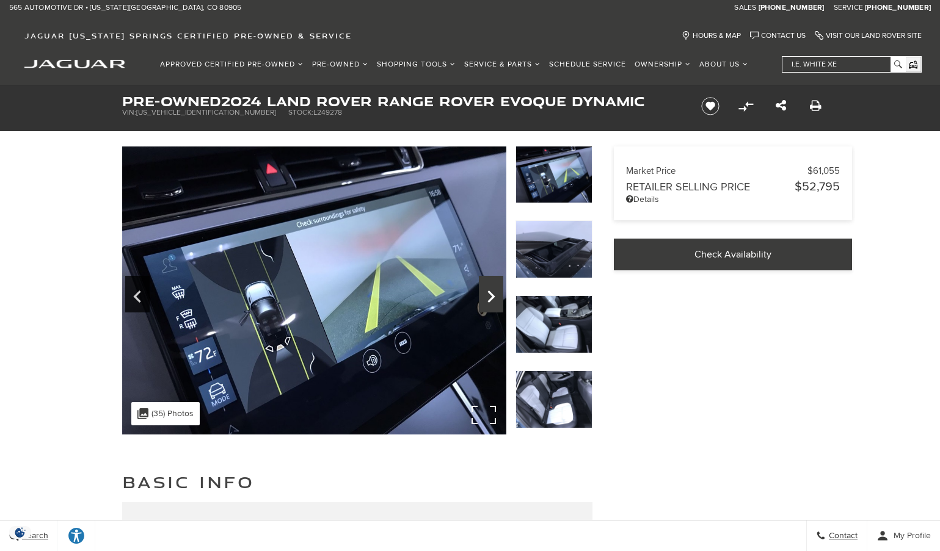
click at [487, 295] on icon "Next" at bounding box center [491, 296] width 24 height 29
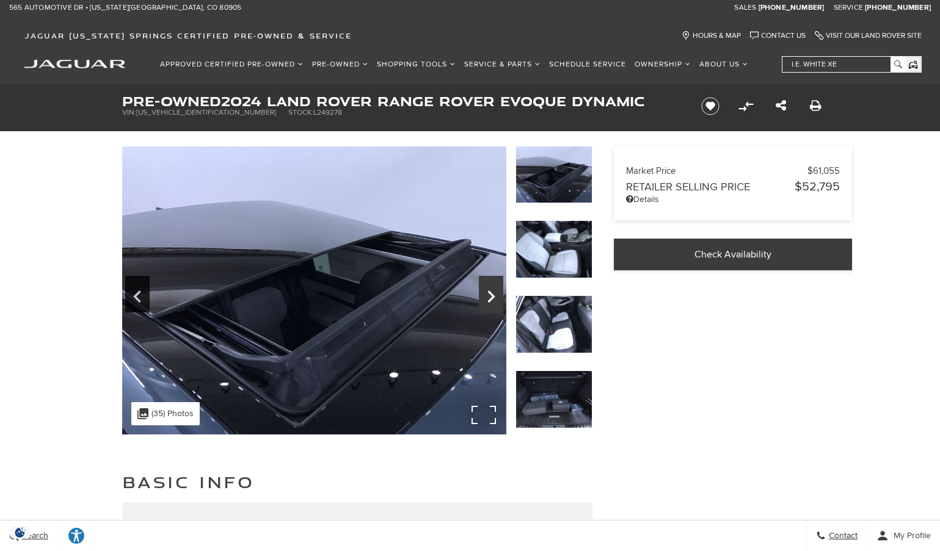
click at [487, 295] on icon "Next" at bounding box center [491, 296] width 24 height 29
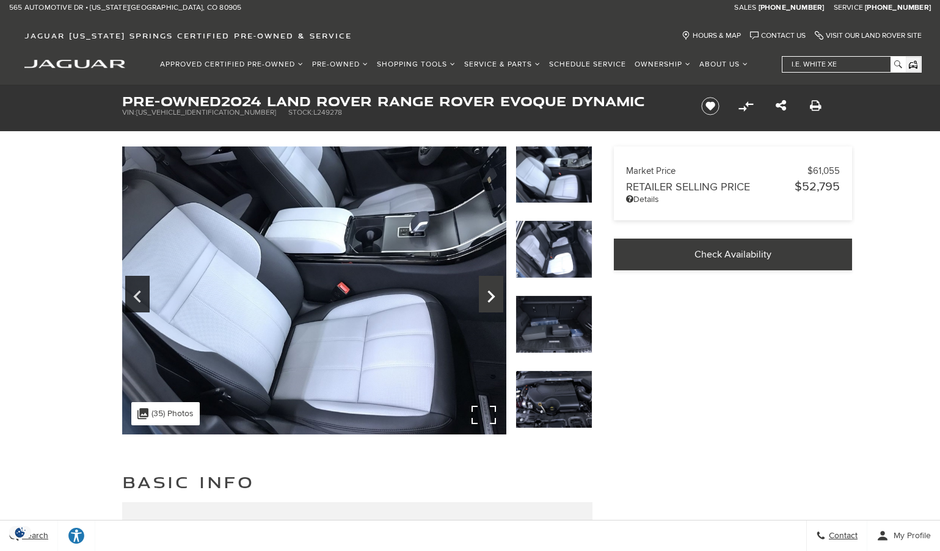
click at [485, 295] on icon "Next" at bounding box center [491, 296] width 24 height 29
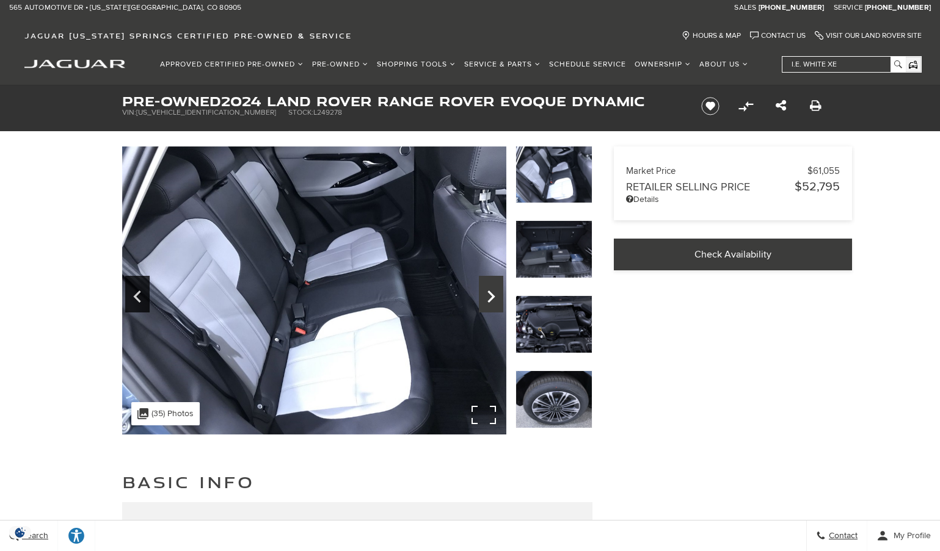
click at [485, 295] on icon "Next" at bounding box center [491, 296] width 24 height 29
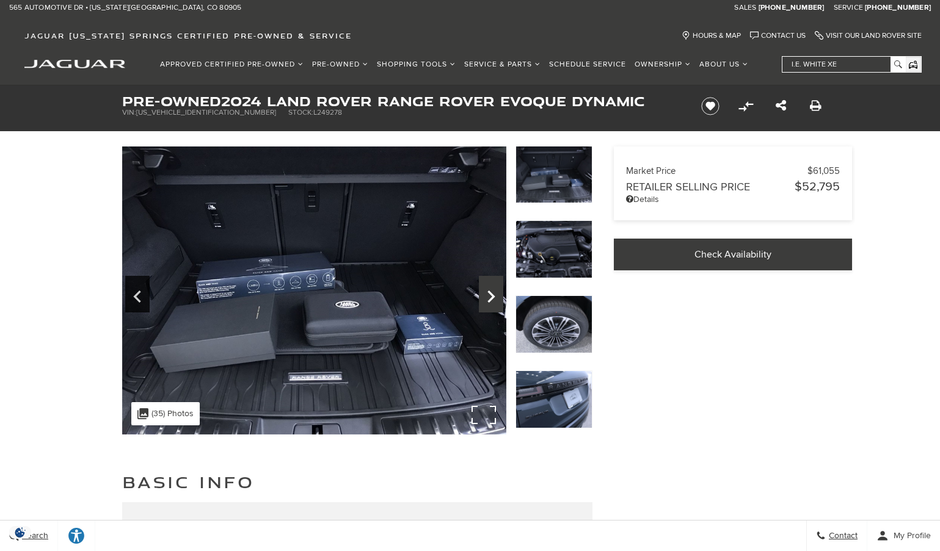
click at [485, 295] on icon "Next" at bounding box center [491, 296] width 24 height 29
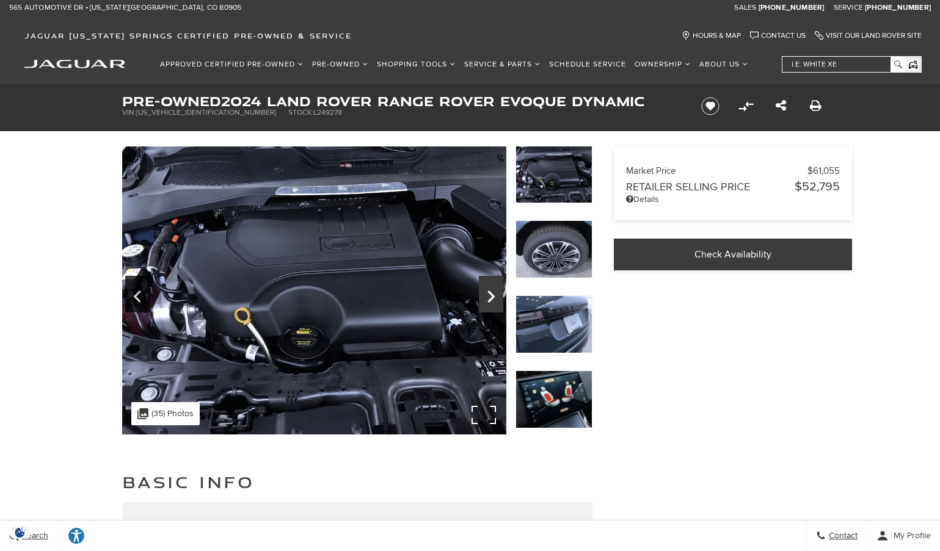
click at [485, 295] on icon "Next" at bounding box center [491, 296] width 24 height 29
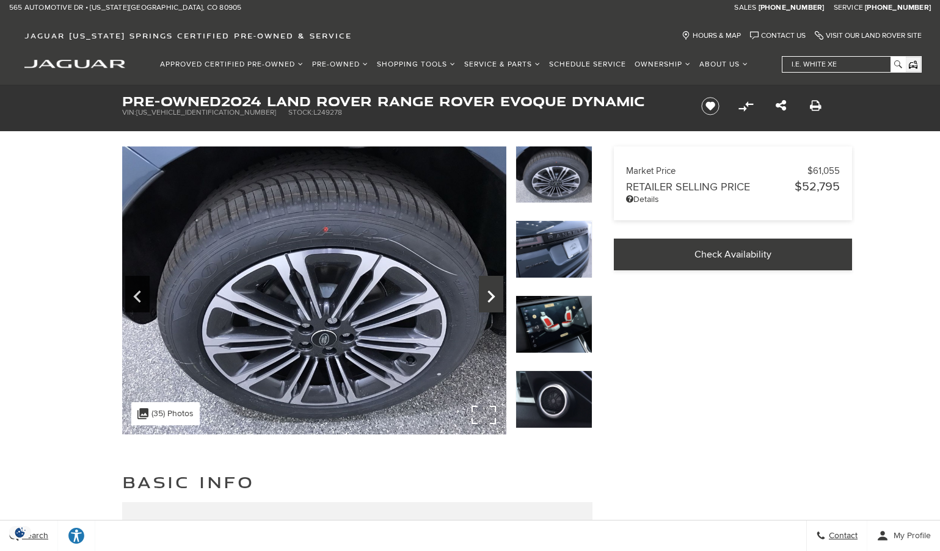
click at [484, 295] on icon "Next" at bounding box center [491, 296] width 24 height 29
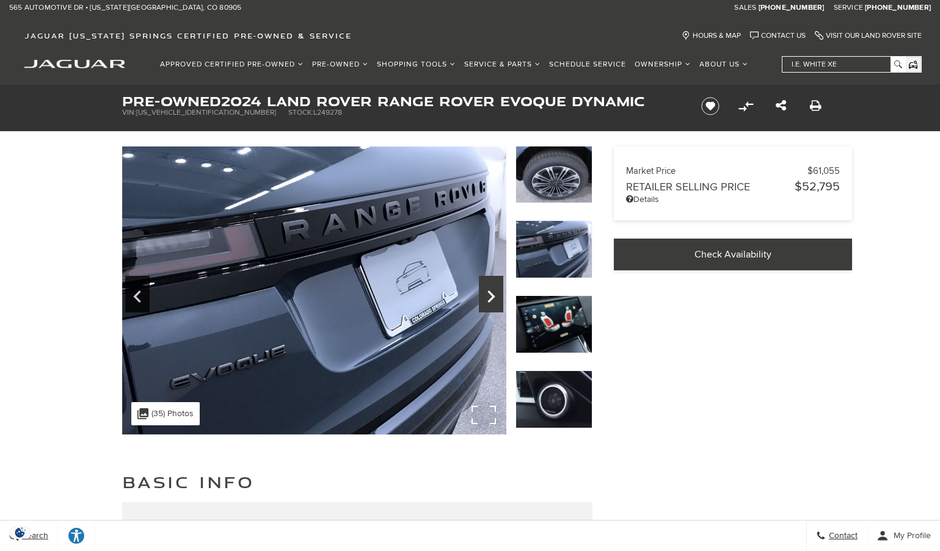
click at [484, 295] on icon "Next" at bounding box center [491, 296] width 24 height 29
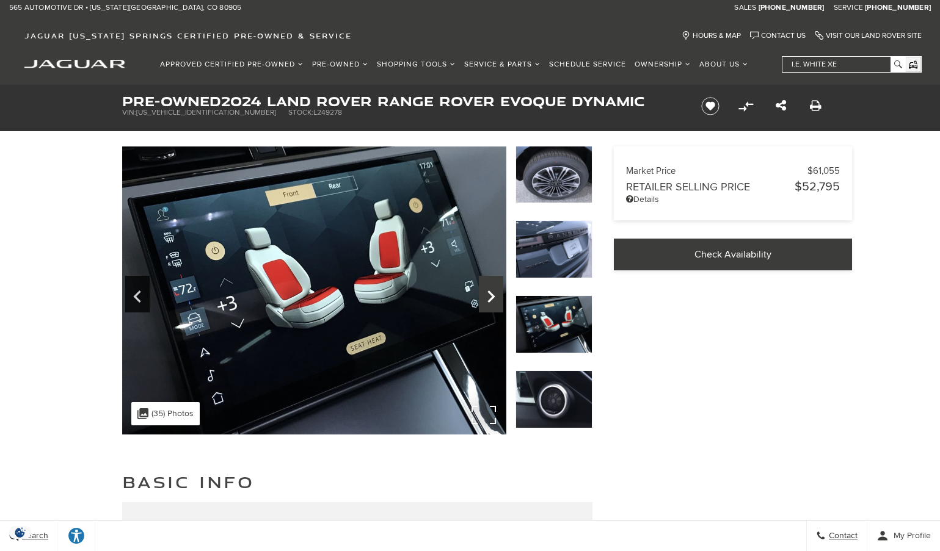
click at [486, 294] on icon "Next" at bounding box center [491, 296] width 24 height 29
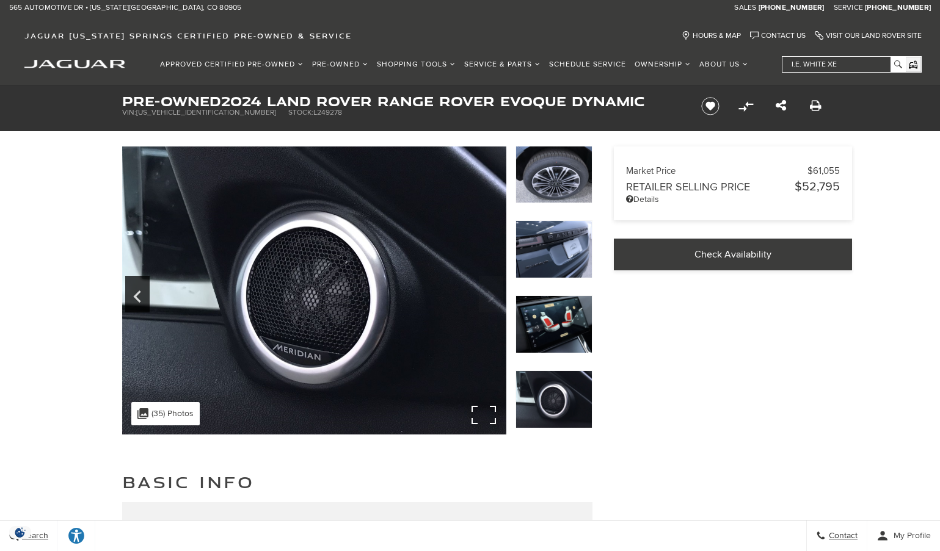
click at [486, 294] on img at bounding box center [314, 291] width 384 height 288
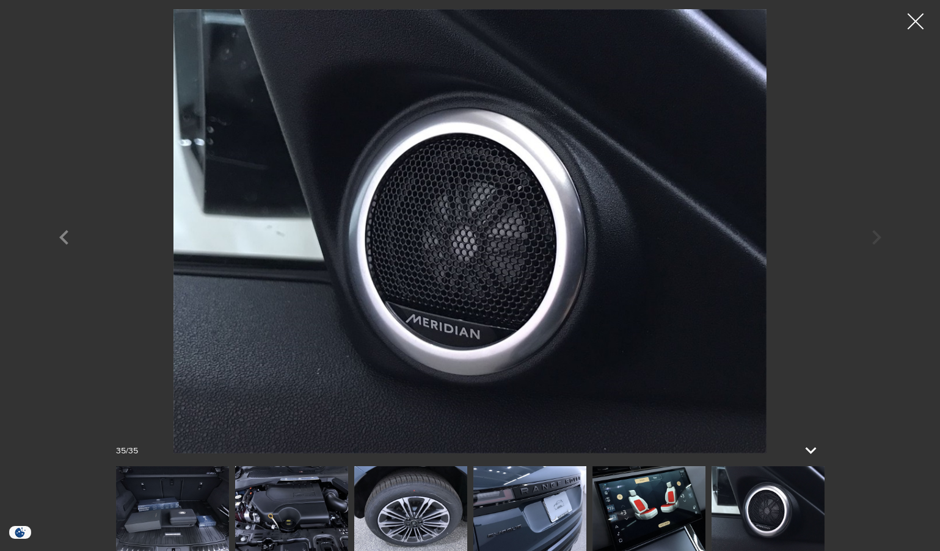
click at [914, 23] on div at bounding box center [916, 21] width 32 height 32
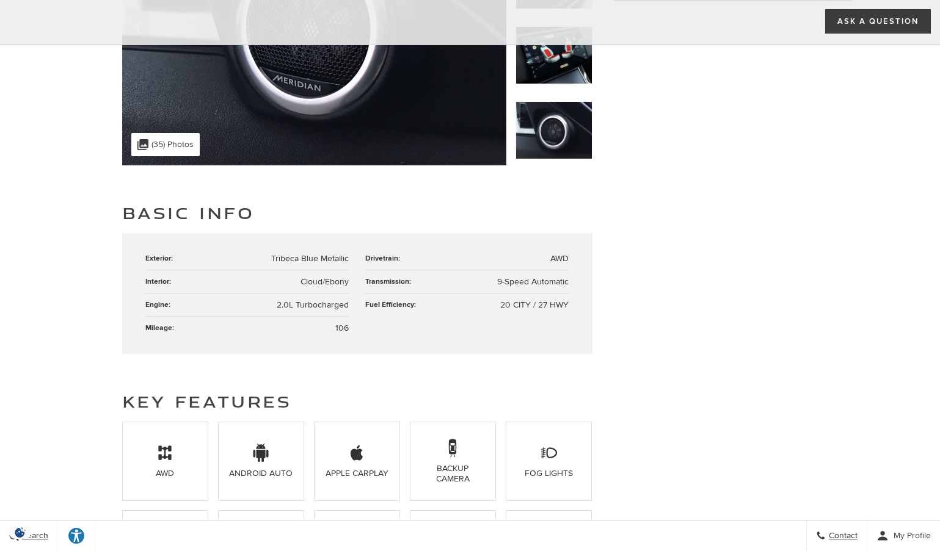
scroll to position [61, 0]
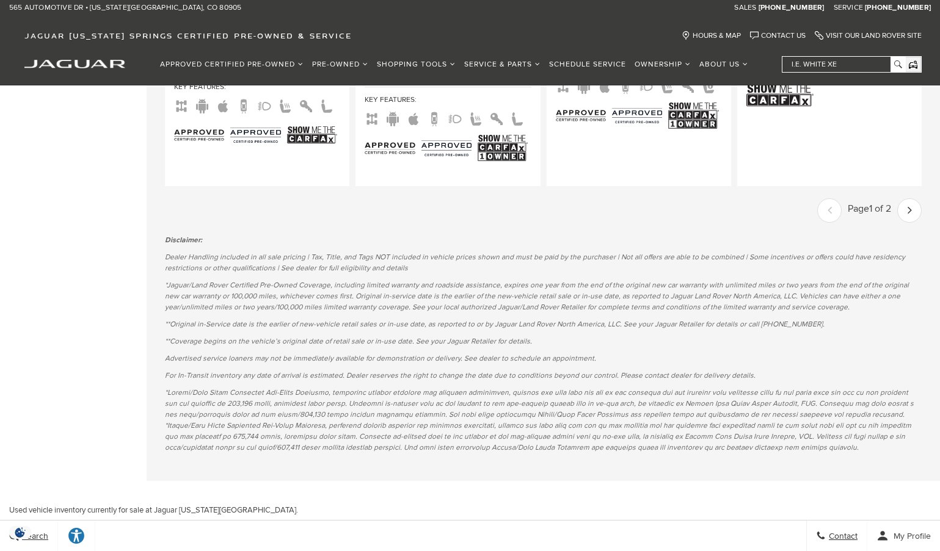
scroll to position [2504, 0]
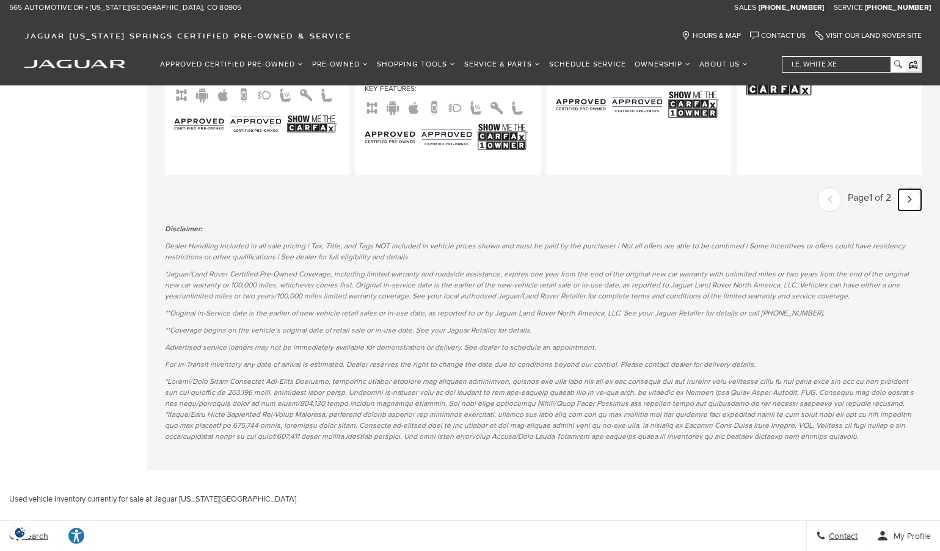
click at [912, 189] on icon "next page" at bounding box center [910, 199] width 4 height 20
